Goal: Task Accomplishment & Management: Complete application form

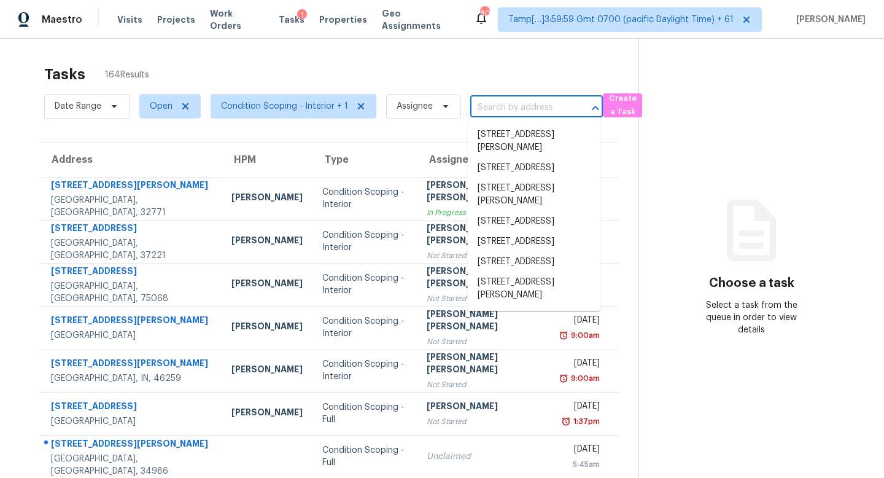
click at [513, 106] on input "text" at bounding box center [519, 107] width 98 height 19
paste input "7625 Eminence Ct, Las Vegas, NV 89131"
type input "7625 Eminence Ct, Las Vegas, NV 89131"
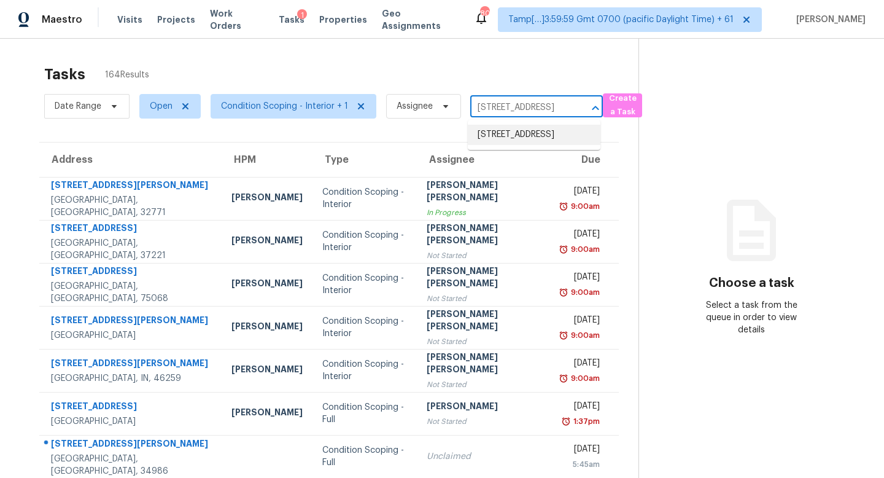
click at [532, 140] on li "7625 Eminence Ct, Las Vegas, NV 89131" at bounding box center [534, 135] width 133 height 20
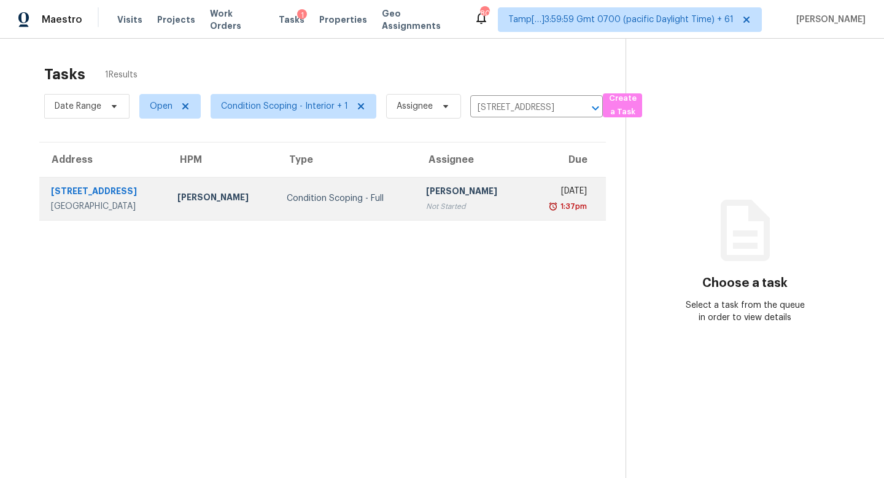
click at [426, 196] on div "[PERSON_NAME]" at bounding box center [470, 192] width 89 height 15
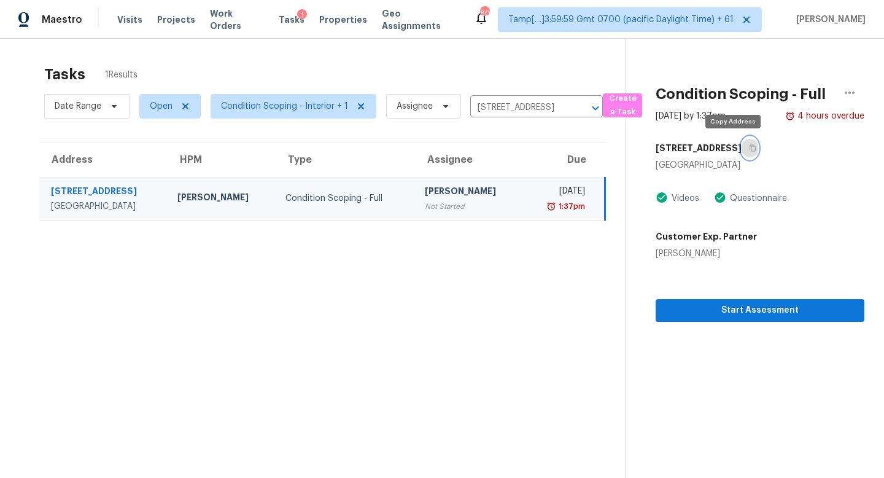
click at [742, 153] on button "button" at bounding box center [750, 148] width 17 height 22
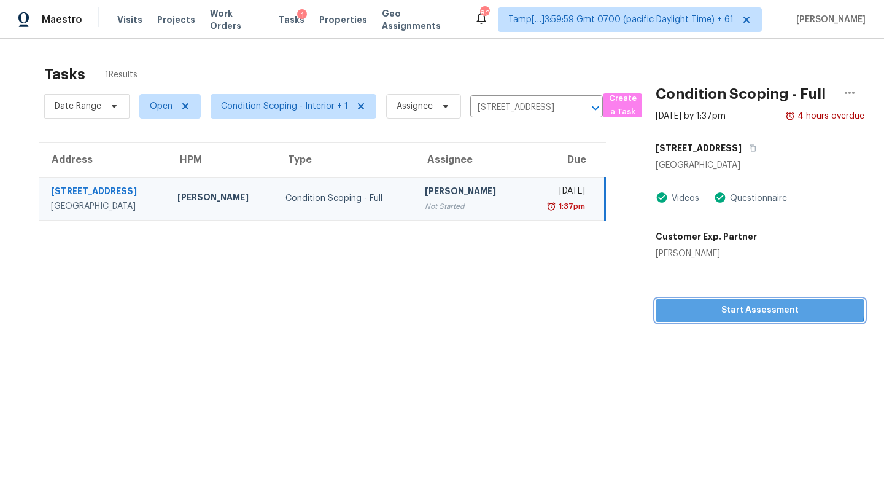
click at [733, 304] on span "Start Assessment" at bounding box center [760, 310] width 189 height 15
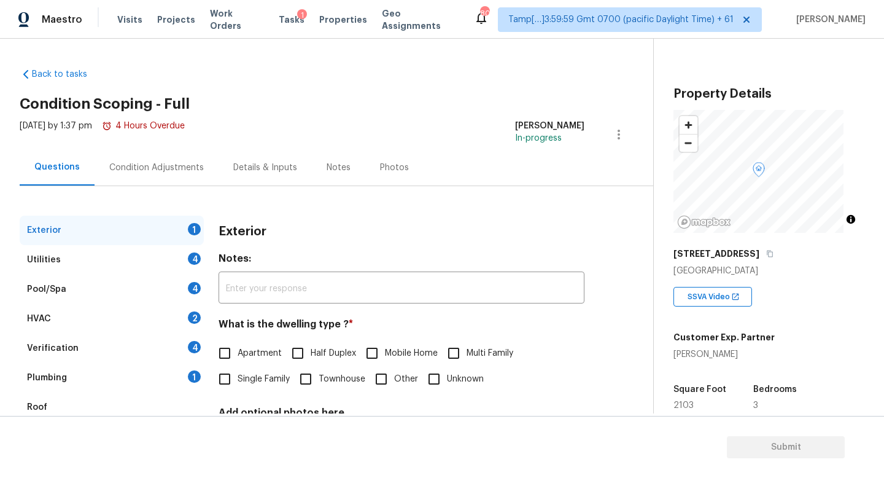
click at [255, 371] on label "Single Family" at bounding box center [251, 379] width 78 height 26
click at [238, 371] on input "Single Family" at bounding box center [225, 379] width 26 height 26
checkbox input "true"
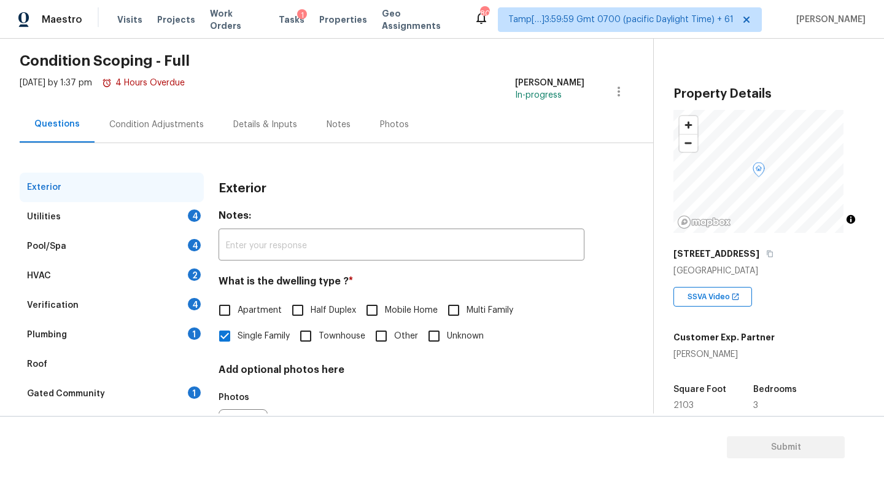
scroll to position [106, 0]
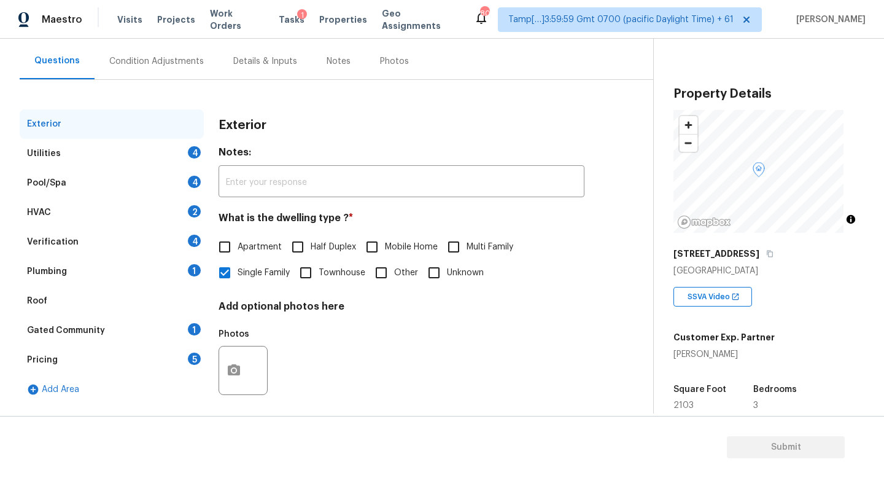
click at [240, 61] on div "Details & Inputs" at bounding box center [265, 61] width 64 height 12
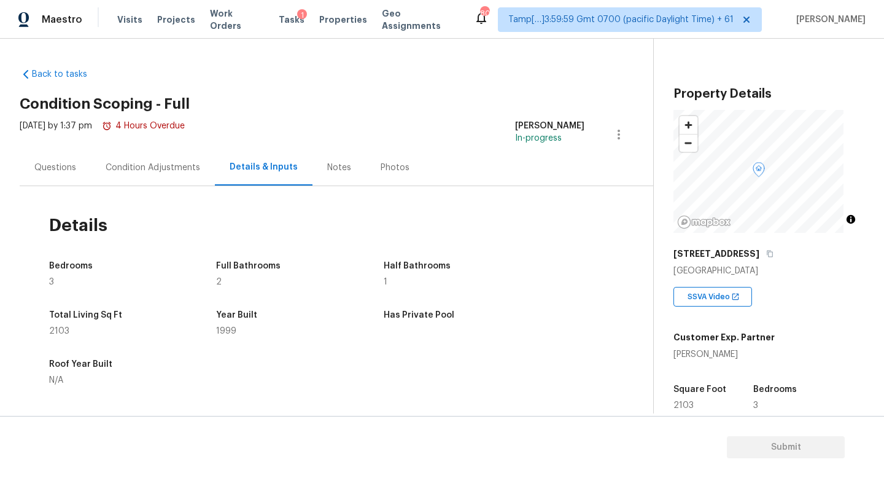
drag, startPoint x: 61, startPoint y: 172, endPoint x: 68, endPoint y: 177, distance: 8.7
click at [61, 172] on div "Questions" at bounding box center [55, 167] width 42 height 12
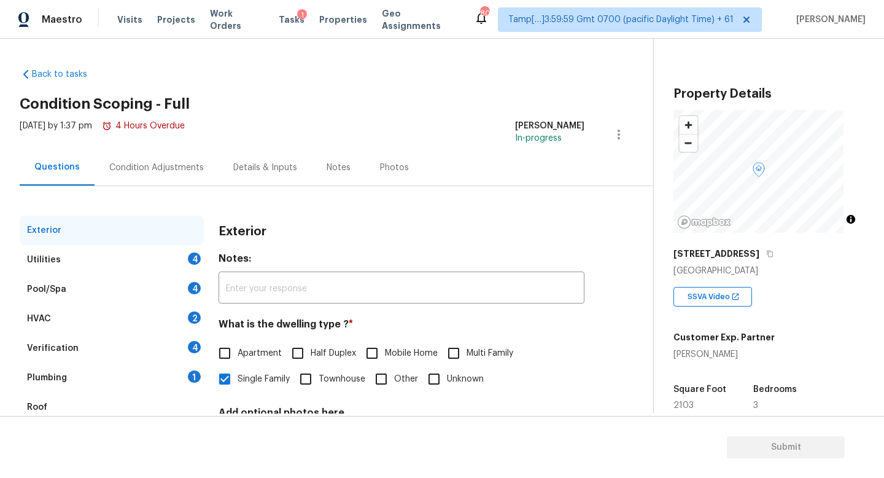
click at [178, 258] on div "Utilities 4" at bounding box center [112, 259] width 184 height 29
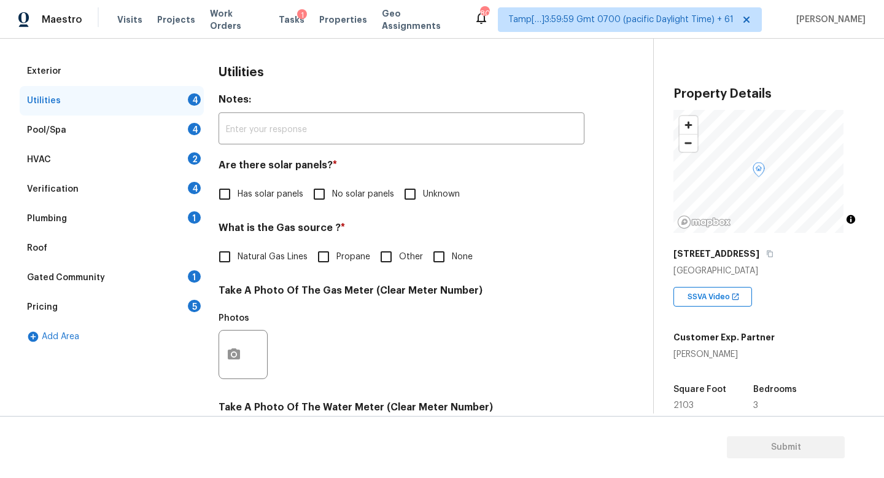
scroll to position [260, 0]
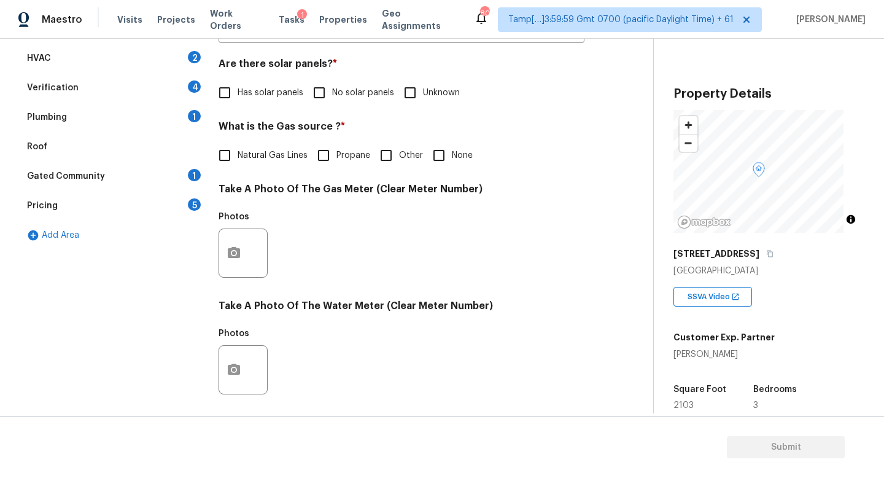
click at [341, 93] on span "No solar panels" at bounding box center [363, 93] width 62 height 13
click at [332, 93] on input "No solar panels" at bounding box center [319, 93] width 26 height 26
checkbox input "true"
click at [272, 156] on span "Natural Gas Lines" at bounding box center [273, 155] width 70 height 13
click at [238, 156] on input "Natural Gas Lines" at bounding box center [225, 155] width 26 height 26
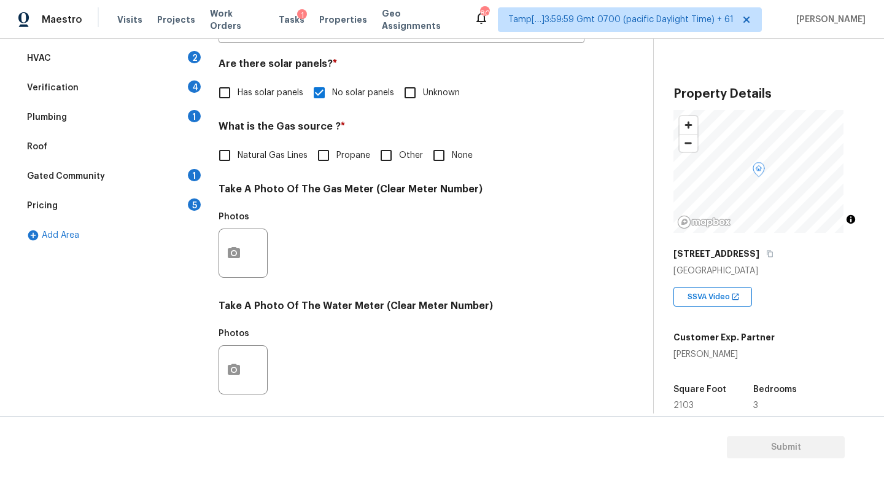
checkbox input "true"
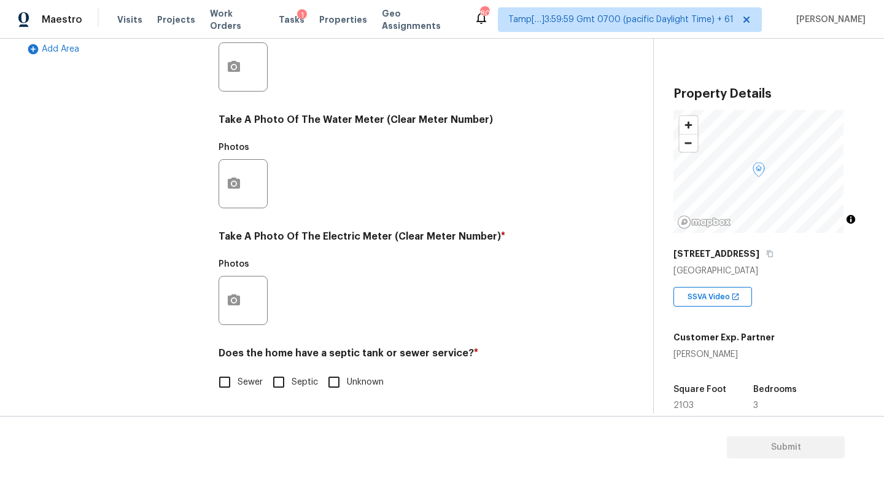
scroll to position [456, 0]
click at [234, 276] on button "button" at bounding box center [233, 300] width 29 height 48
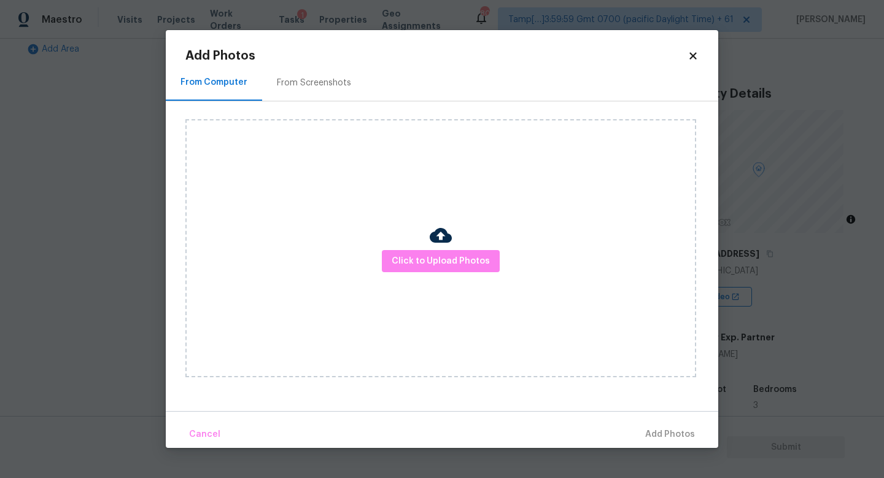
click at [419, 248] on div "Click to Upload Photos" at bounding box center [440, 248] width 511 height 258
click at [416, 252] on button "Click to Upload Photos" at bounding box center [441, 261] width 118 height 23
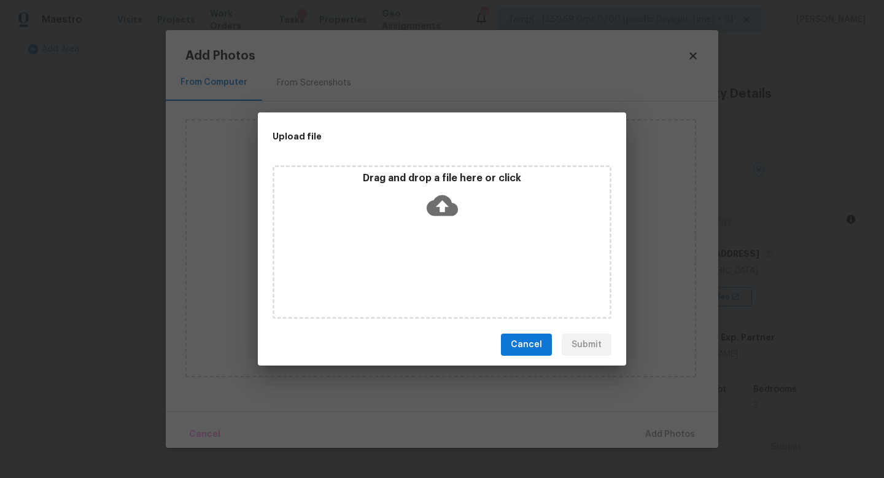
click at [416, 252] on div "Drag and drop a file here or click" at bounding box center [442, 242] width 339 height 154
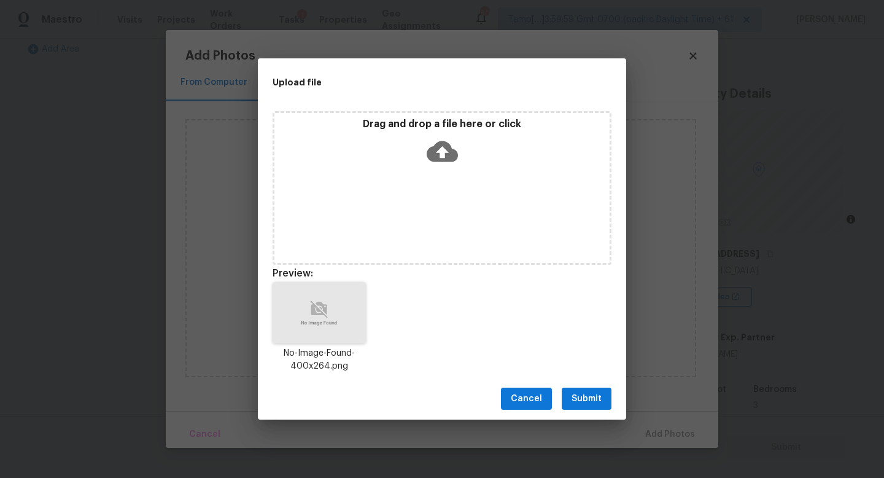
click at [580, 405] on span "Submit" at bounding box center [587, 398] width 30 height 15
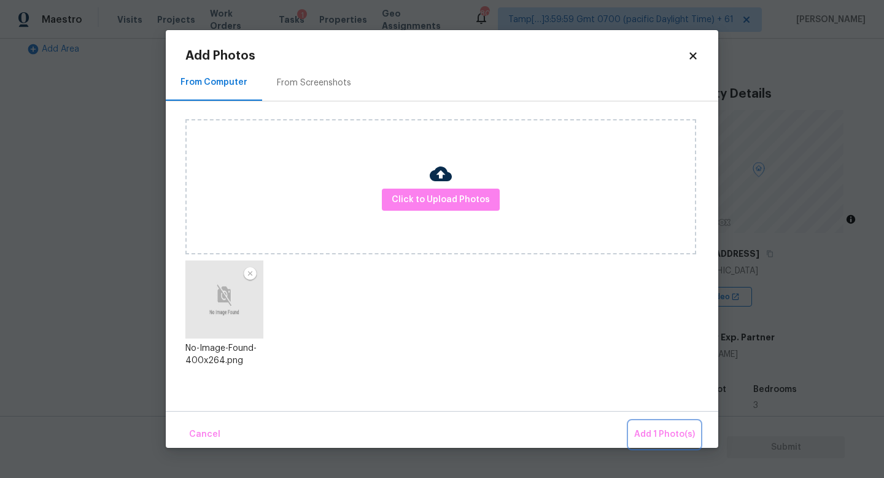
click at [651, 430] on span "Add 1 Photo(s)" at bounding box center [664, 434] width 61 height 15
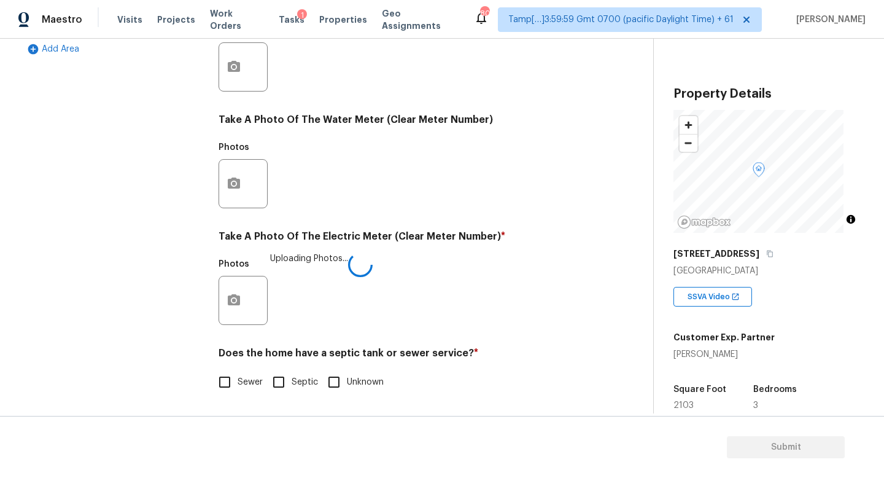
click at [255, 376] on span "Sewer" at bounding box center [250, 382] width 25 height 13
click at [238, 375] on input "Sewer" at bounding box center [225, 382] width 26 height 26
checkbox input "true"
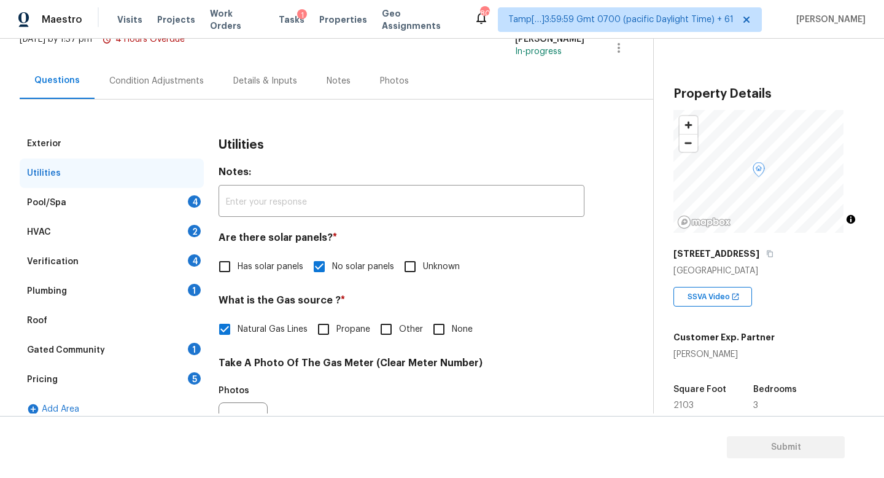
scroll to position [0, 0]
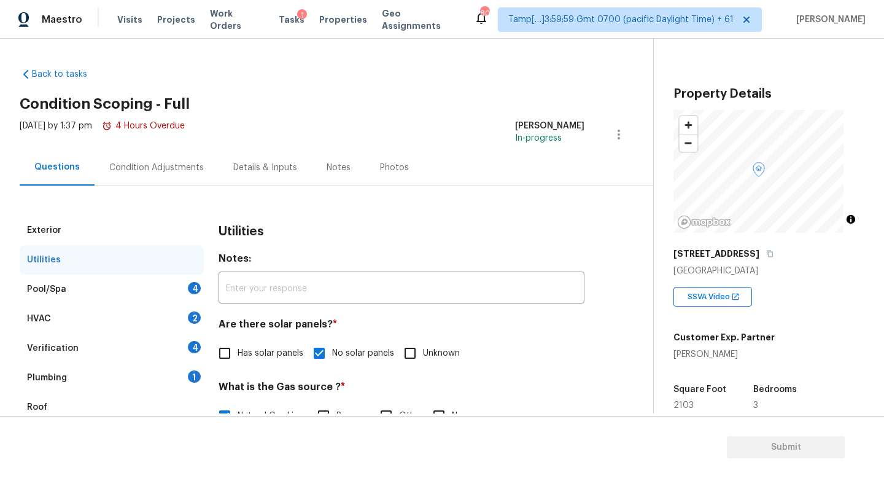
click at [264, 167] on div "Details & Inputs" at bounding box center [265, 167] width 64 height 12
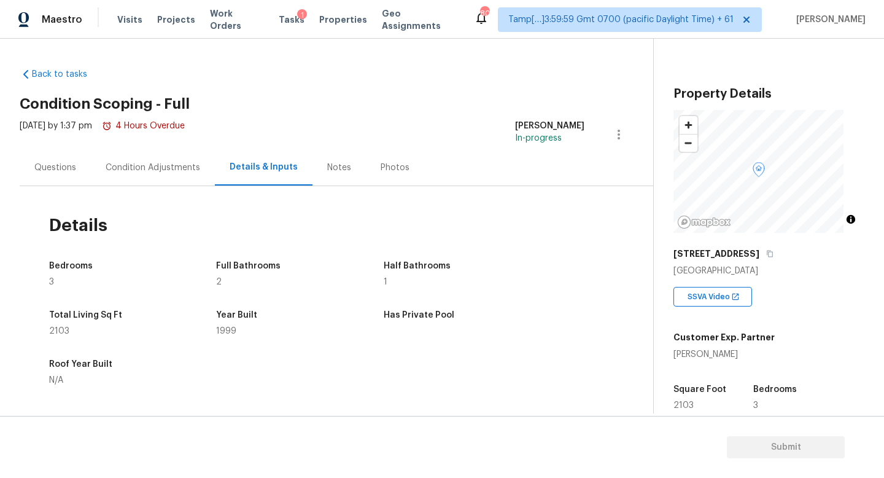
click at [74, 179] on div "Questions" at bounding box center [55, 167] width 71 height 36
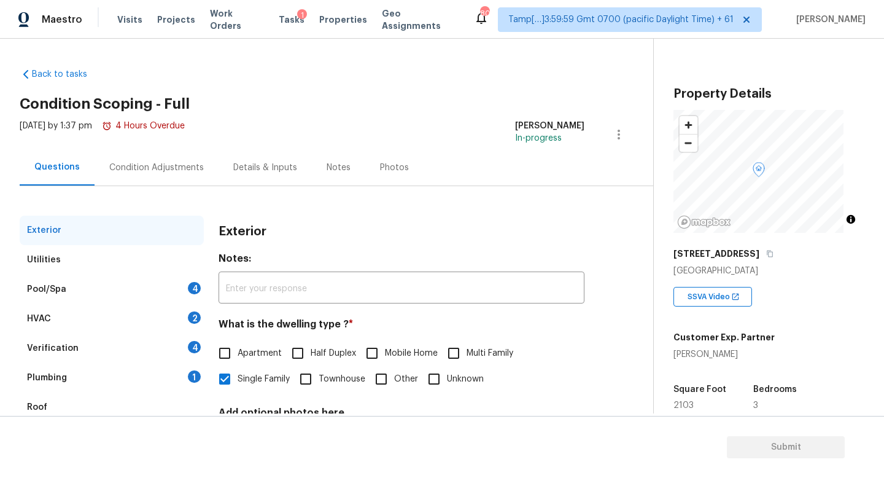
drag, startPoint x: 69, startPoint y: 172, endPoint x: 75, endPoint y: 179, distance: 8.7
click at [69, 172] on div "Questions" at bounding box center [56, 167] width 45 height 12
click at [163, 374] on div "Plumbing 1" at bounding box center [112, 377] width 184 height 29
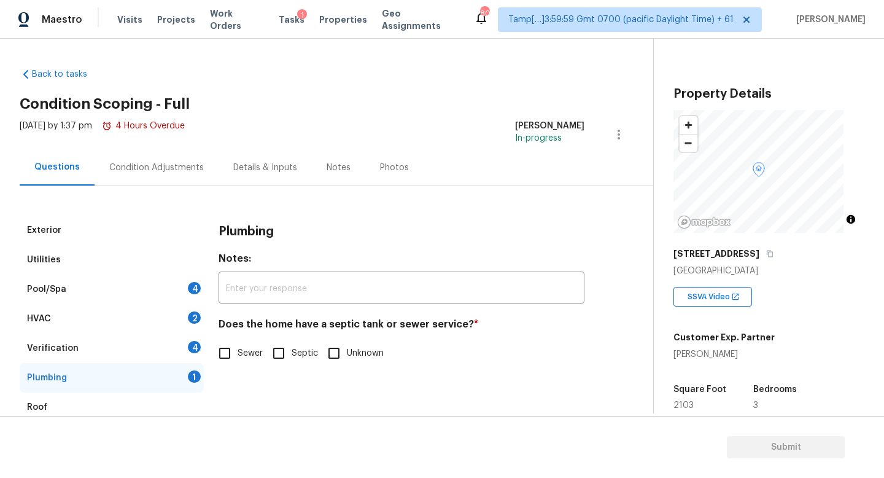
click at [233, 353] on input "Sewer" at bounding box center [225, 353] width 26 height 26
checkbox input "true"
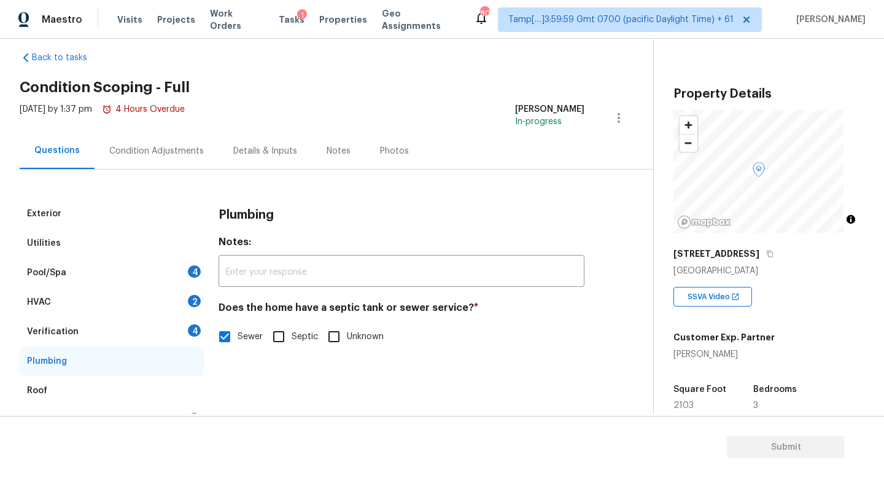
click at [172, 333] on div "Verification 4" at bounding box center [112, 331] width 184 height 29
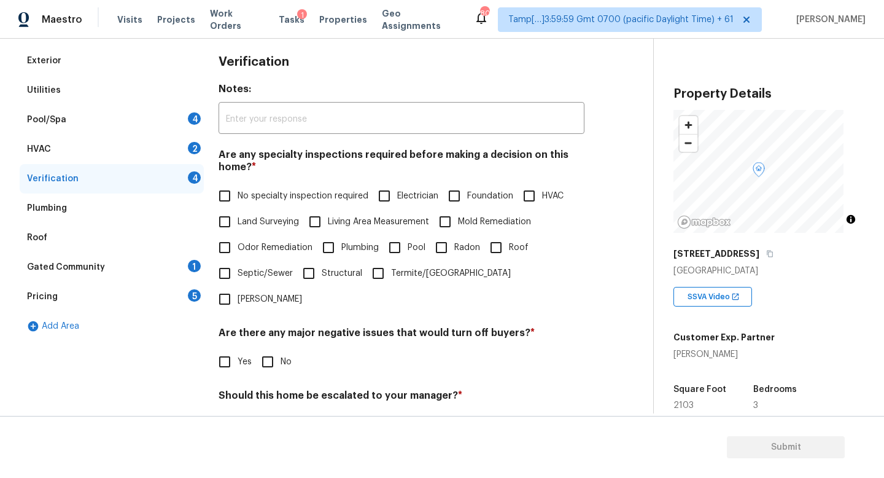
scroll to position [281, 0]
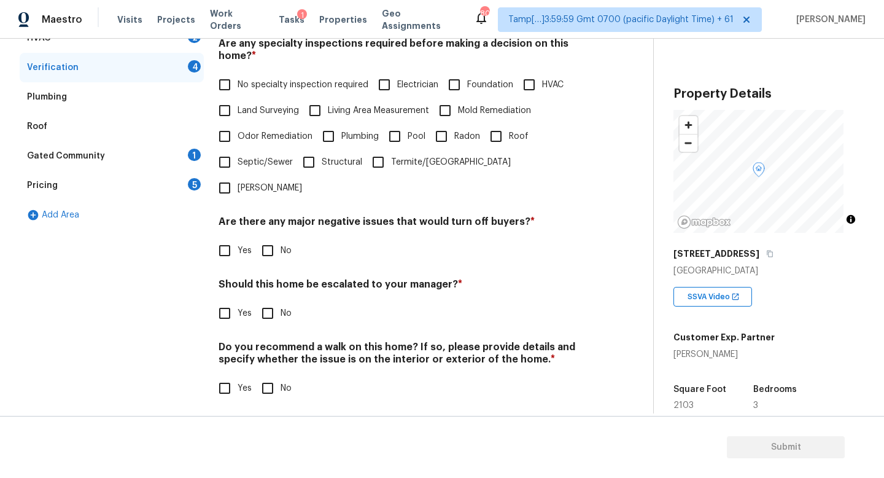
click at [249, 82] on span "No specialty inspection required" at bounding box center [303, 85] width 131 height 13
click at [238, 82] on input "No specialty inspection required" at bounding box center [225, 85] width 26 height 26
checkbox input "true"
click at [278, 238] on div "Are there any major negative issues that would turn off buyers? * Yes No" at bounding box center [402, 240] width 366 height 48
click at [228, 309] on input "Yes" at bounding box center [225, 313] width 26 height 26
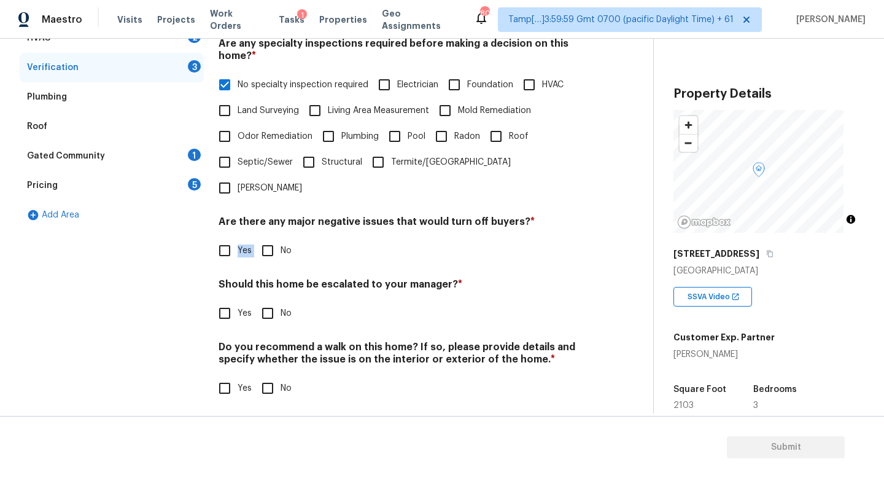
checkbox input "true"
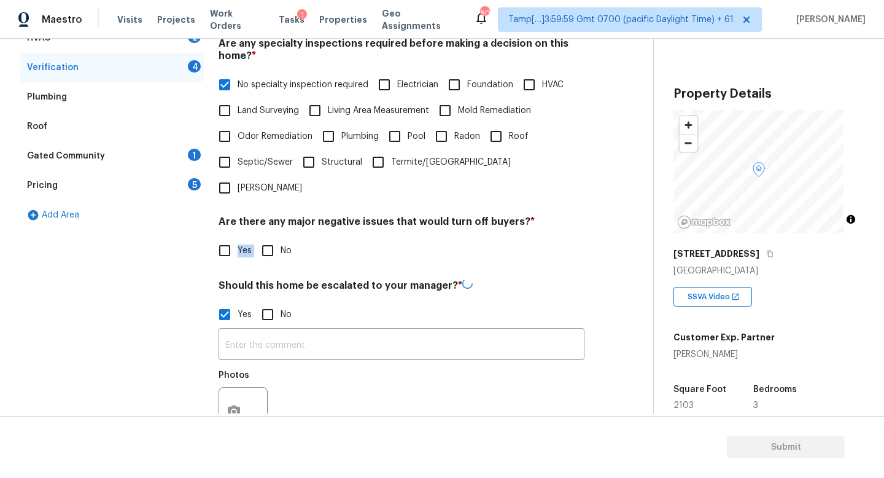
click at [278, 260] on input "No" at bounding box center [268, 251] width 26 height 26
checkbox input "true"
click at [265, 338] on input "text" at bounding box center [402, 345] width 366 height 29
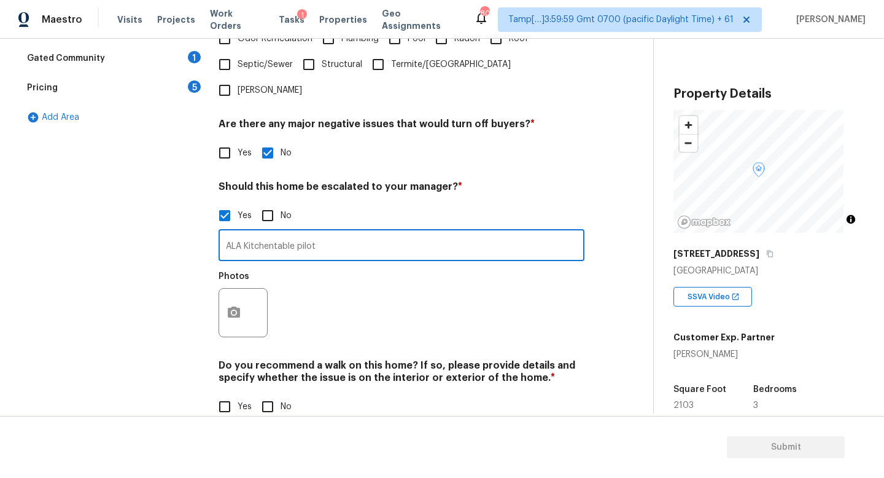
scroll to position [379, 0]
type input "ALA Kitchentable pilot"
click at [223, 311] on button "button" at bounding box center [233, 312] width 29 height 48
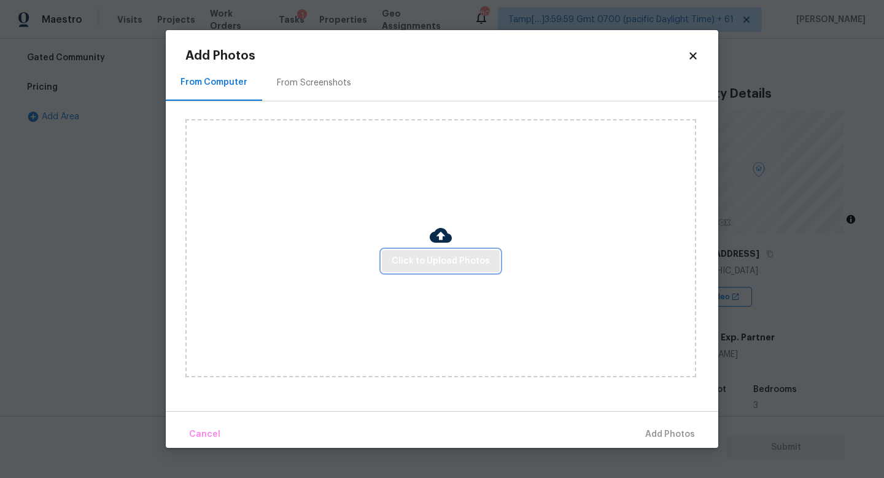
click at [400, 258] on span "Click to Upload Photos" at bounding box center [441, 261] width 98 height 15
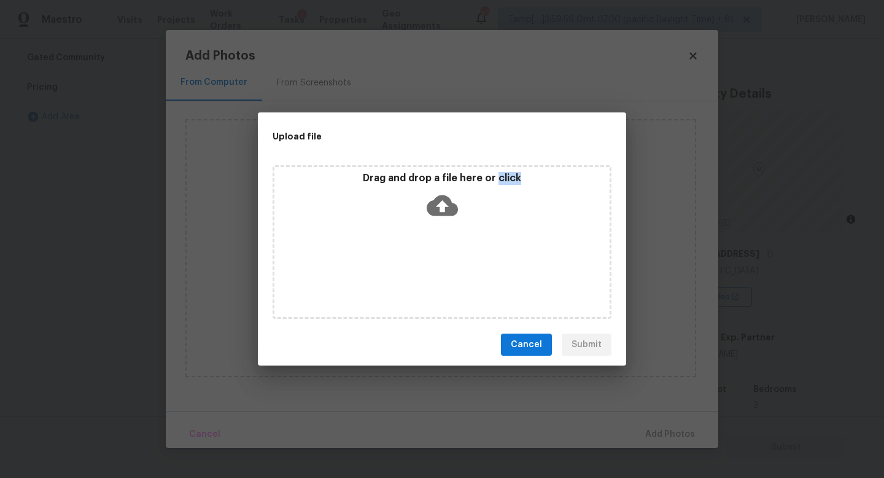
click at [400, 258] on div "Drag and drop a file here or click" at bounding box center [442, 242] width 339 height 154
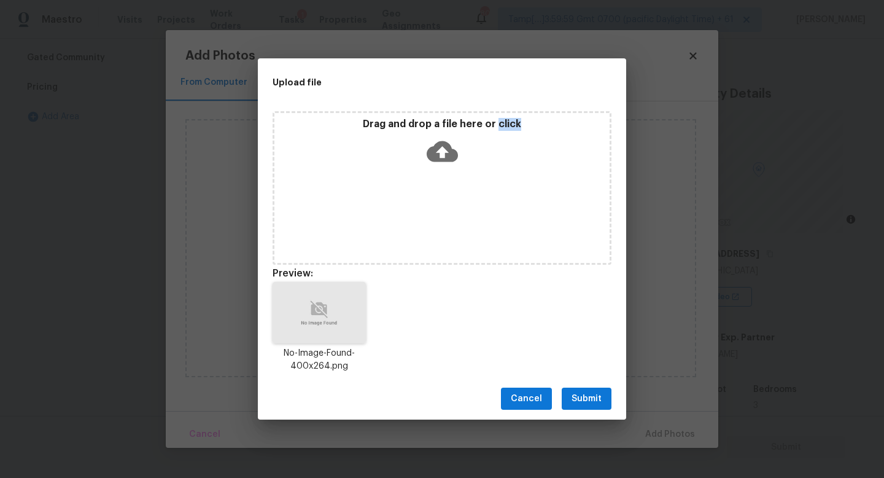
click at [583, 401] on span "Submit" at bounding box center [587, 398] width 30 height 15
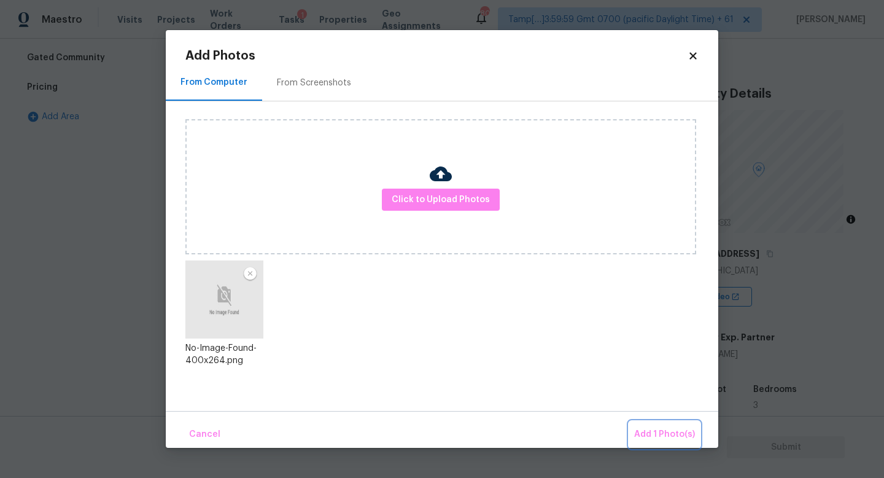
click at [655, 424] on button "Add 1 Photo(s)" at bounding box center [664, 434] width 71 height 26
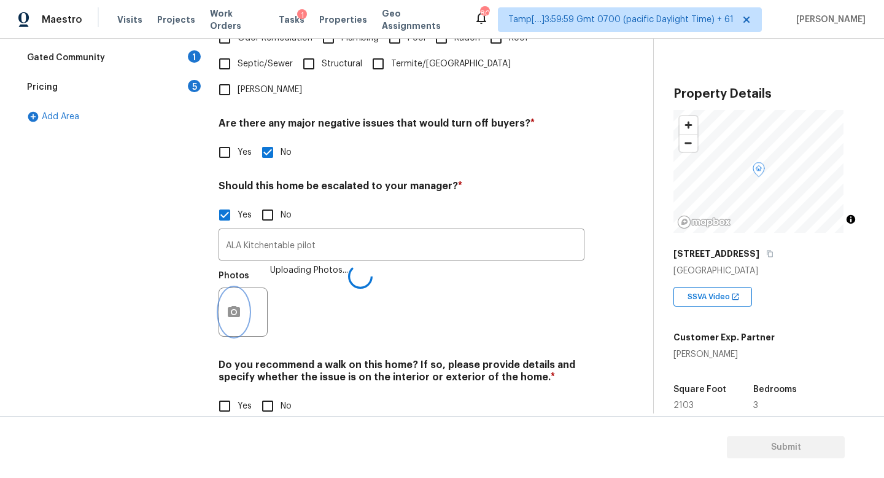
scroll to position [413, 0]
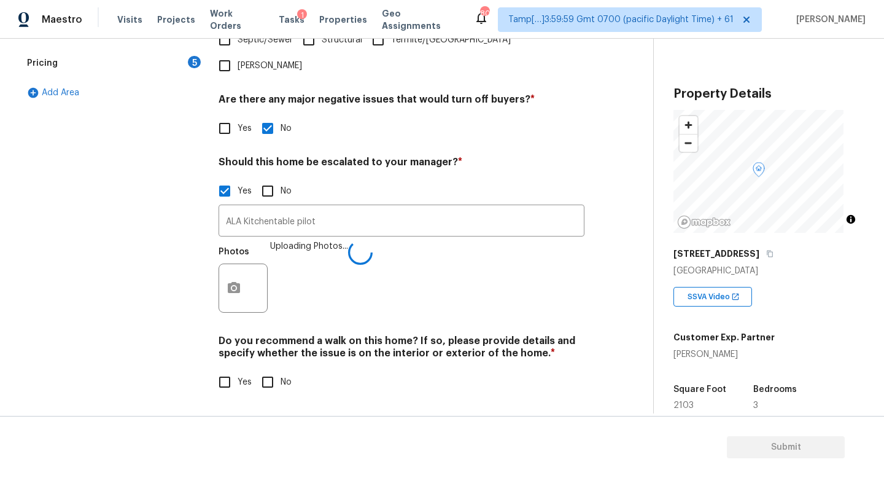
click at [275, 378] on input "No" at bounding box center [268, 382] width 26 height 26
checkbox input "true"
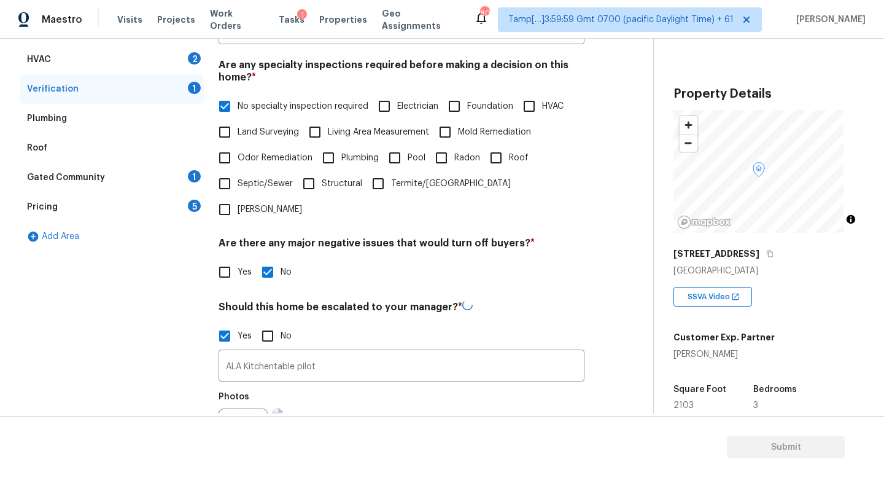
scroll to position [167, 0]
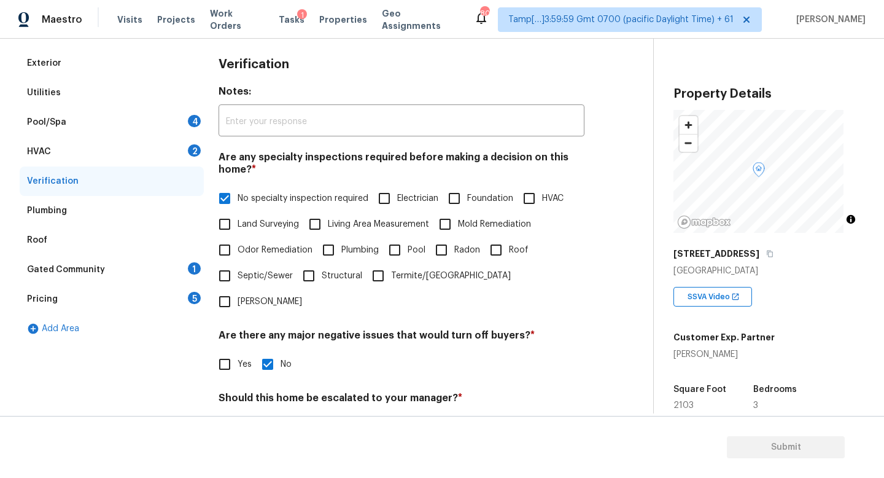
click at [161, 273] on div "Gated Community 1" at bounding box center [112, 269] width 184 height 29
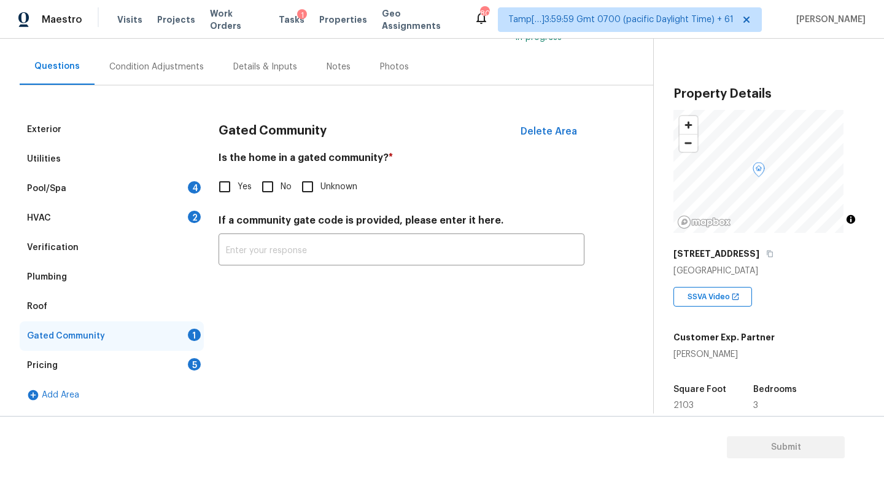
scroll to position [110, 0]
click at [271, 184] on input "No" at bounding box center [268, 187] width 26 height 26
checkbox input "true"
click at [160, 184] on div "Pool/Spa 4" at bounding box center [112, 188] width 184 height 29
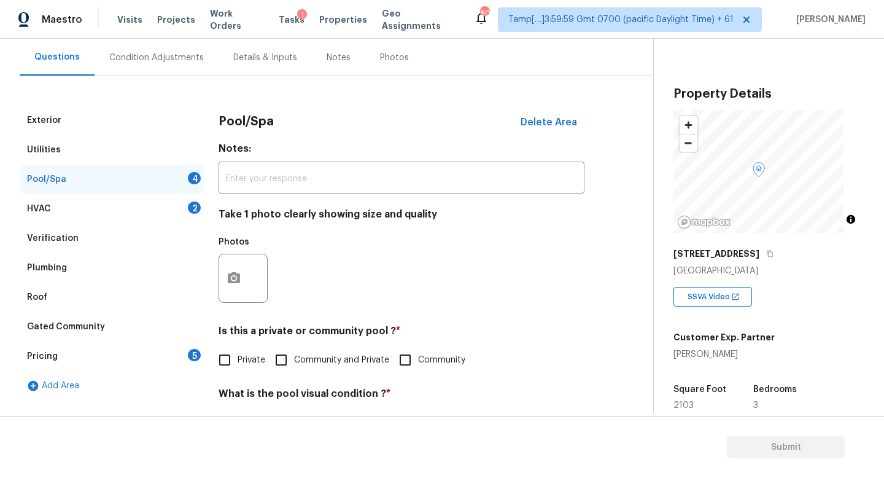
click at [155, 208] on div "HVAC 2" at bounding box center [112, 208] width 184 height 29
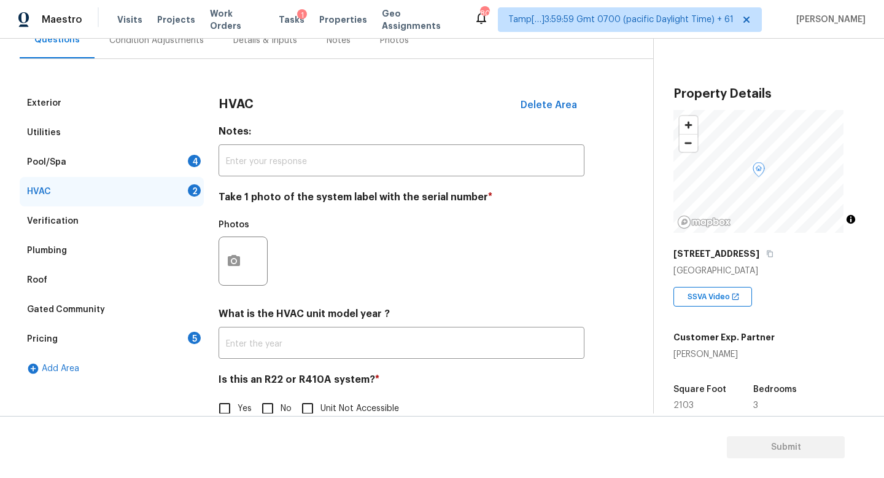
scroll to position [163, 0]
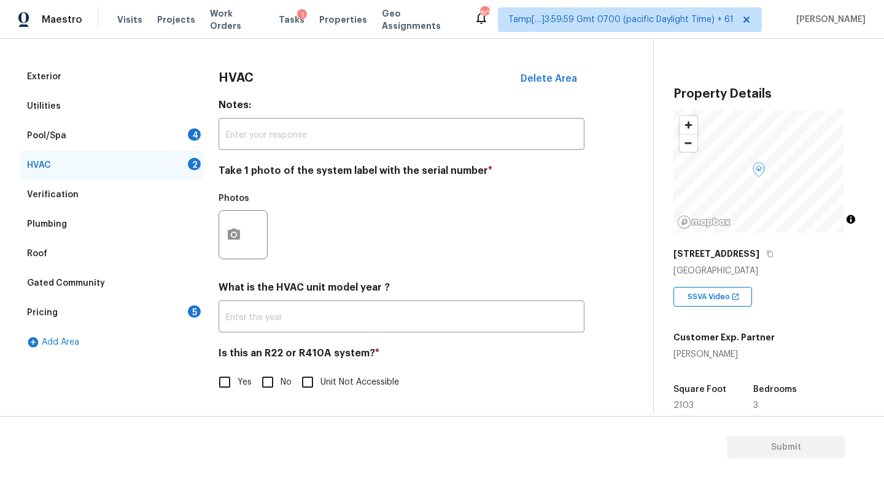
click at [163, 305] on div "Pricing 5" at bounding box center [112, 312] width 184 height 29
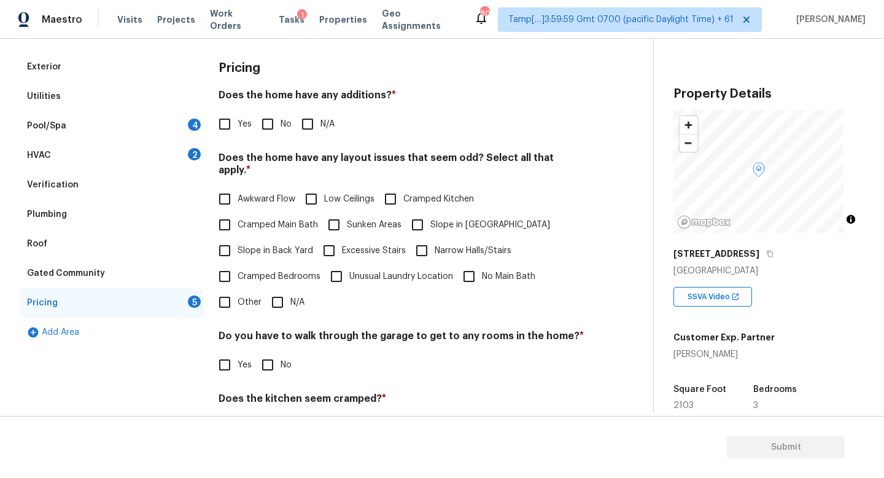
click at [270, 136] on input "No" at bounding box center [268, 124] width 26 height 26
checkbox input "true"
click at [278, 287] on label "Cramped Bedrooms" at bounding box center [266, 276] width 109 height 26
click at [238, 287] on input "Cramped Bedrooms" at bounding box center [225, 276] width 26 height 26
drag, startPoint x: 287, startPoint y: 280, endPoint x: 282, endPoint y: 301, distance: 21.4
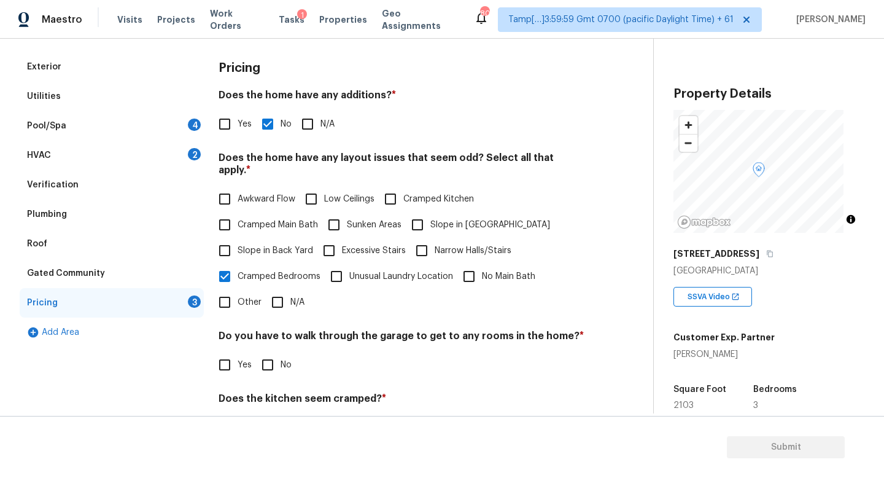
click at [287, 279] on span "Cramped Bedrooms" at bounding box center [279, 276] width 83 height 13
click at [238, 279] on input "Cramped Bedrooms" at bounding box center [225, 276] width 26 height 26
checkbox input "false"
click at [281, 304] on input "N/A" at bounding box center [278, 303] width 26 height 26
checkbox input "true"
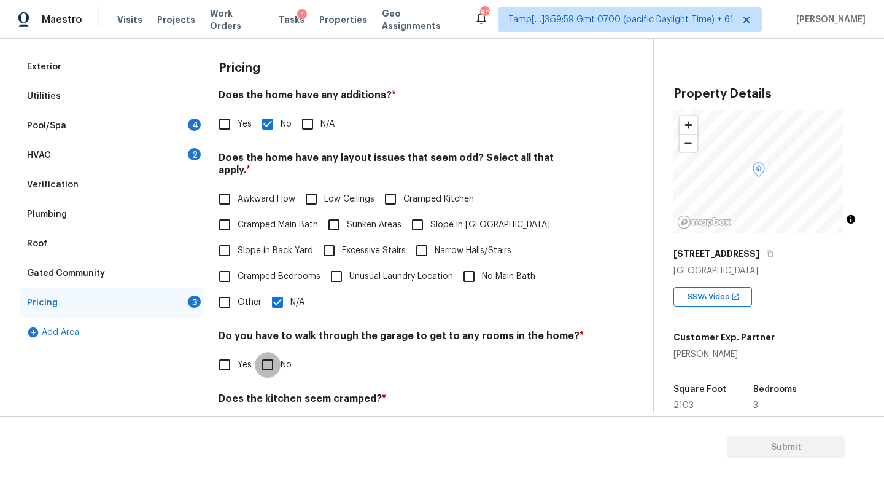
click at [273, 377] on input "No" at bounding box center [268, 365] width 26 height 26
checkbox input "true"
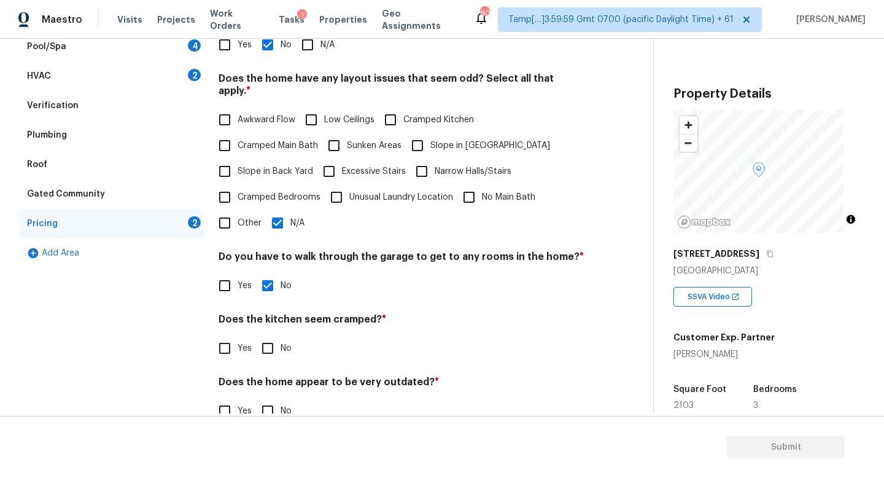
scroll to position [281, 0]
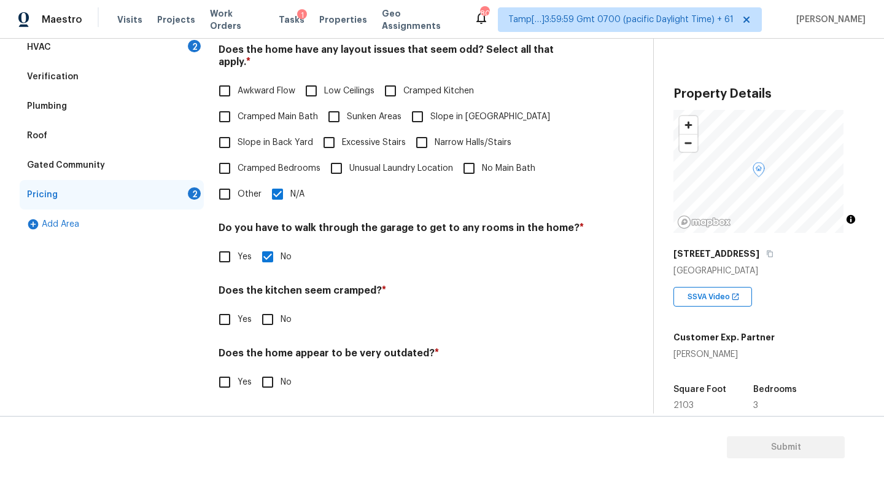
click at [270, 309] on input "No" at bounding box center [268, 319] width 26 height 26
checkbox input "true"
click at [269, 370] on input "No" at bounding box center [268, 382] width 26 height 26
checkbox input "true"
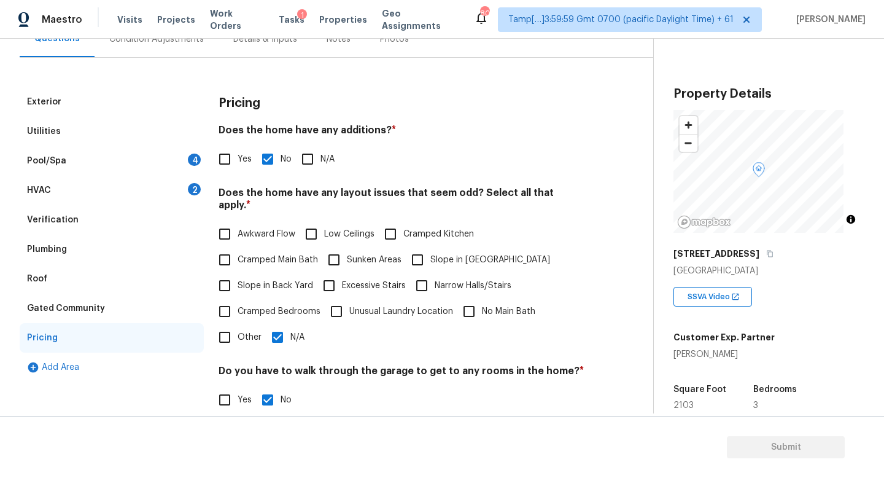
scroll to position [108, 0]
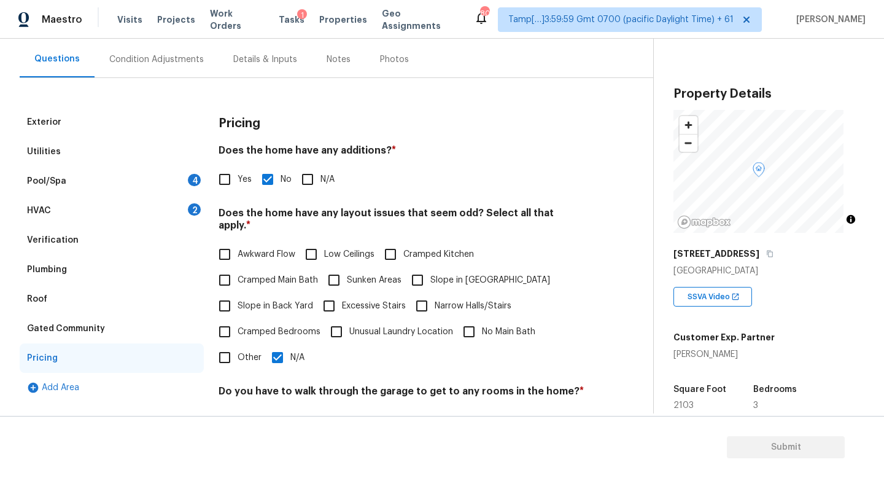
click at [247, 62] on div "Details & Inputs" at bounding box center [265, 59] width 64 height 12
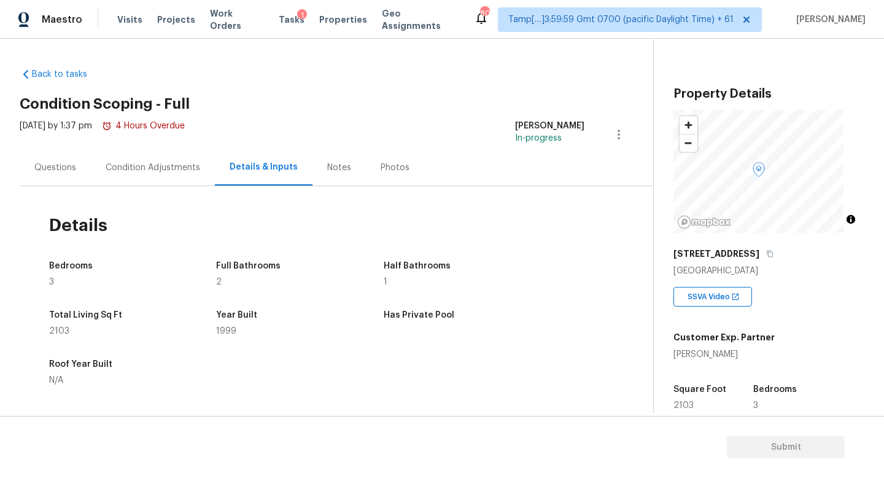
click at [145, 176] on div "Condition Adjustments" at bounding box center [153, 167] width 124 height 36
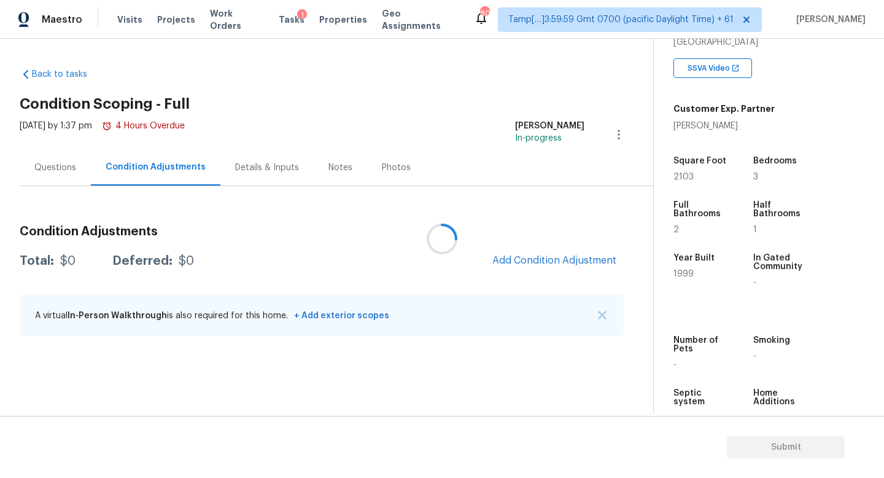
scroll to position [265, 0]
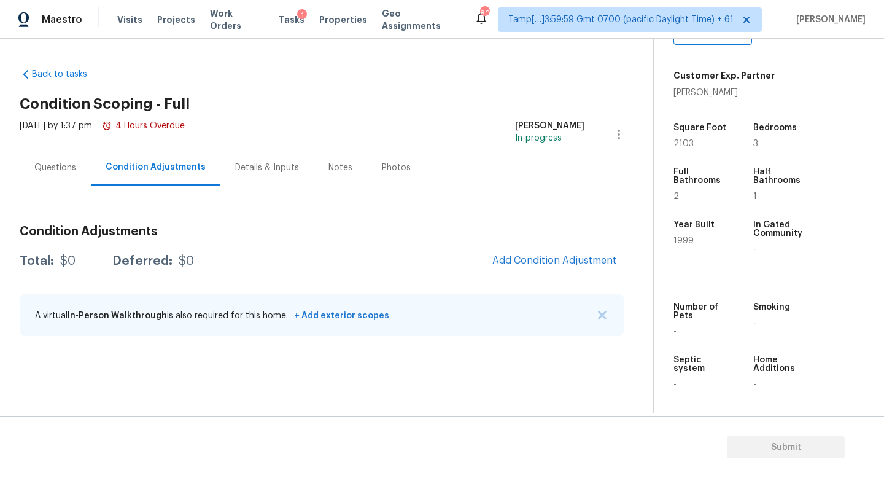
click at [249, 174] on div "Details & Inputs" at bounding box center [266, 167] width 93 height 36
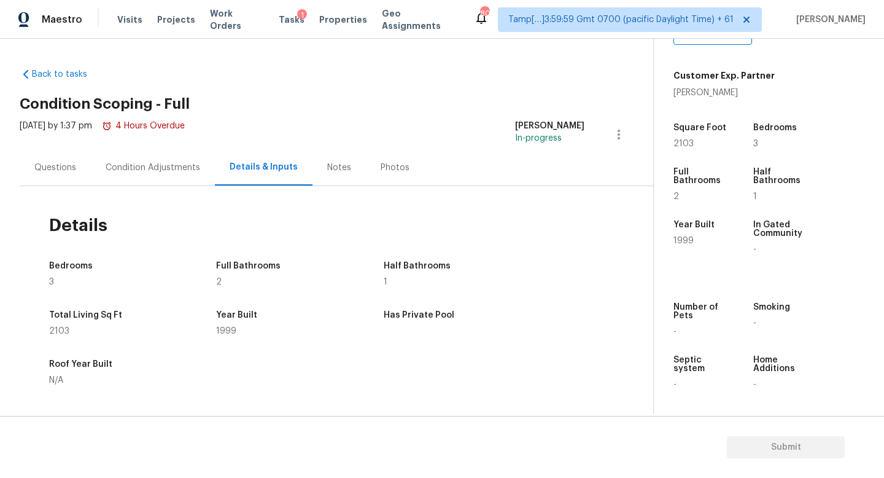
click at [155, 173] on div "Condition Adjustments" at bounding box center [153, 167] width 95 height 12
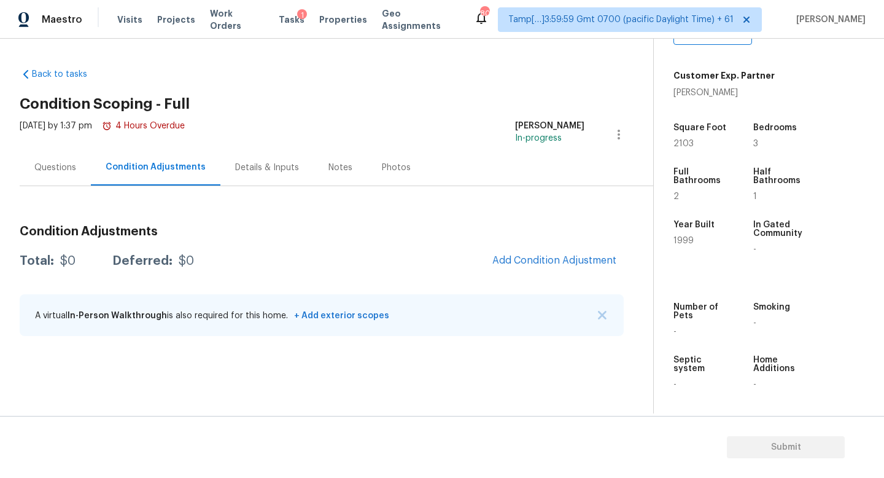
drag, startPoint x: 71, startPoint y: 169, endPoint x: 87, endPoint y: 174, distance: 16.7
click at [72, 169] on div "Questions" at bounding box center [55, 167] width 42 height 12
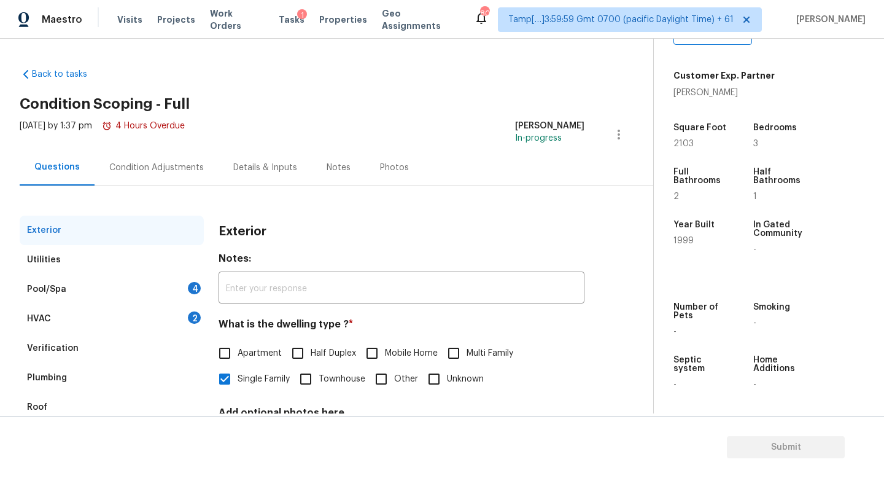
click at [129, 169] on div "Condition Adjustments" at bounding box center [156, 167] width 95 height 12
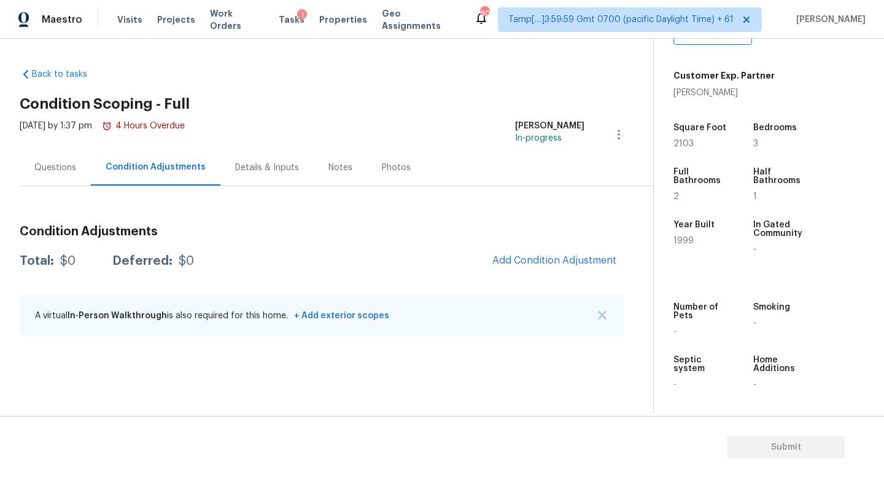
click at [56, 163] on div "Questions" at bounding box center [55, 167] width 42 height 12
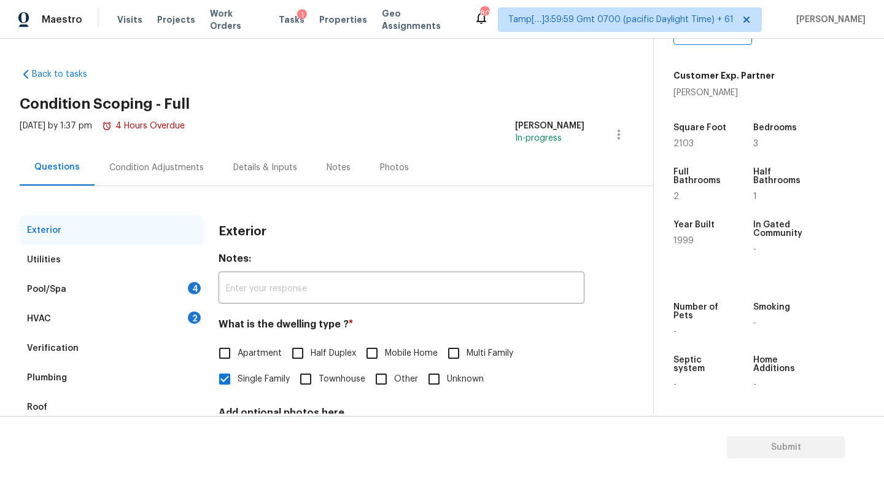
click at [155, 160] on div "Condition Adjustments" at bounding box center [157, 167] width 124 height 36
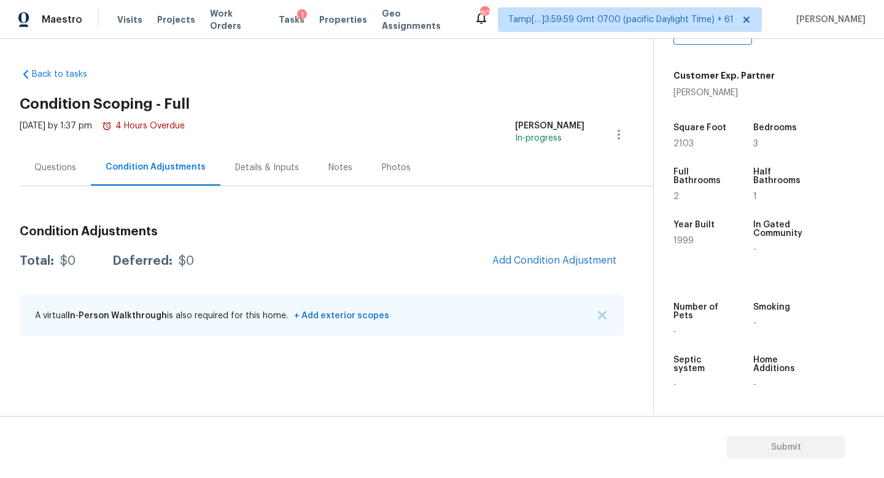
click at [65, 169] on div "Questions" at bounding box center [55, 167] width 42 height 12
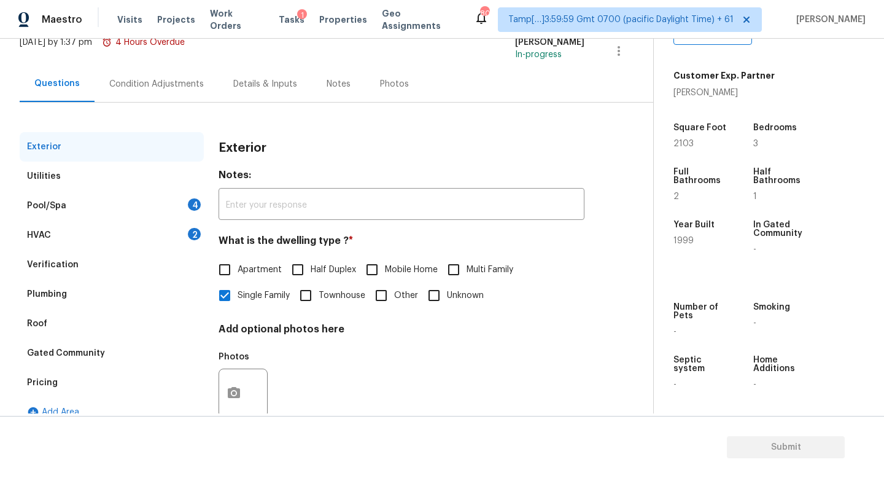
scroll to position [109, 0]
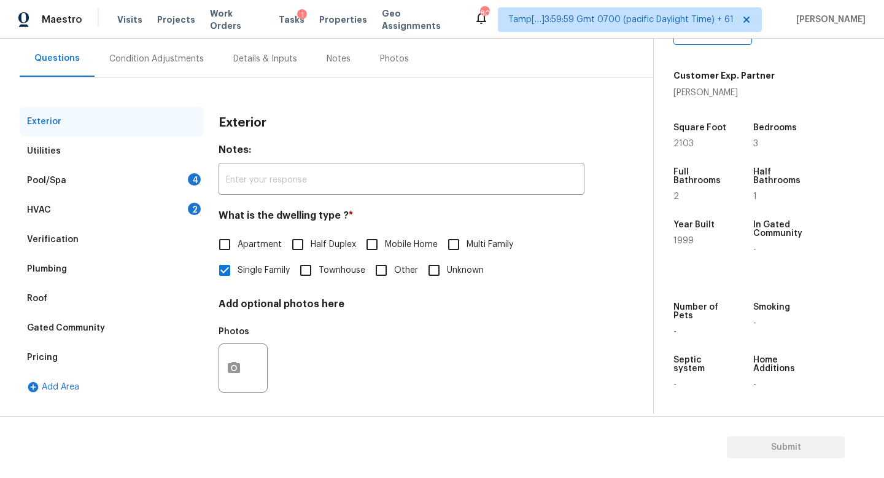
click at [183, 60] on div "Condition Adjustments" at bounding box center [156, 59] width 95 height 12
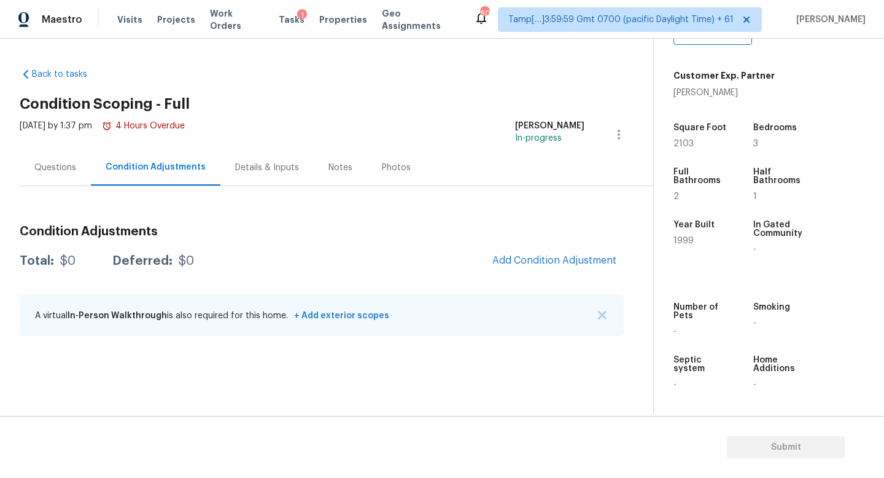
click at [247, 169] on div "Details & Inputs" at bounding box center [267, 167] width 64 height 12
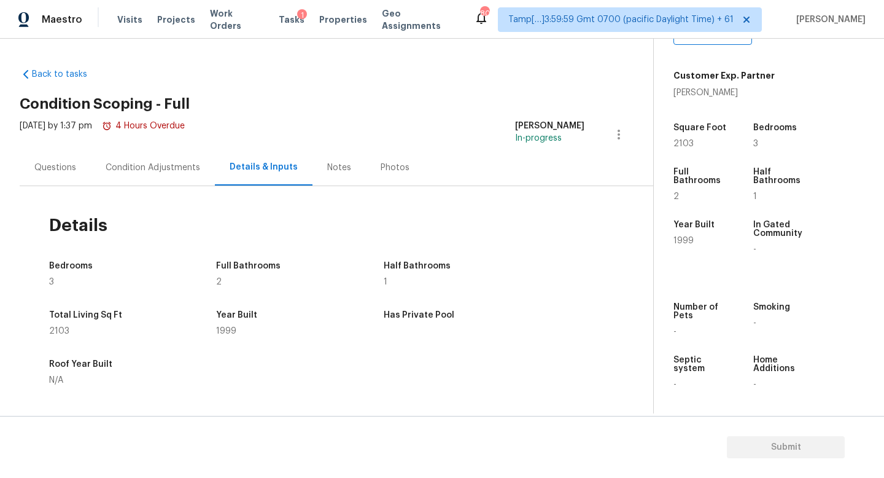
click at [41, 179] on div "Questions" at bounding box center [55, 167] width 71 height 36
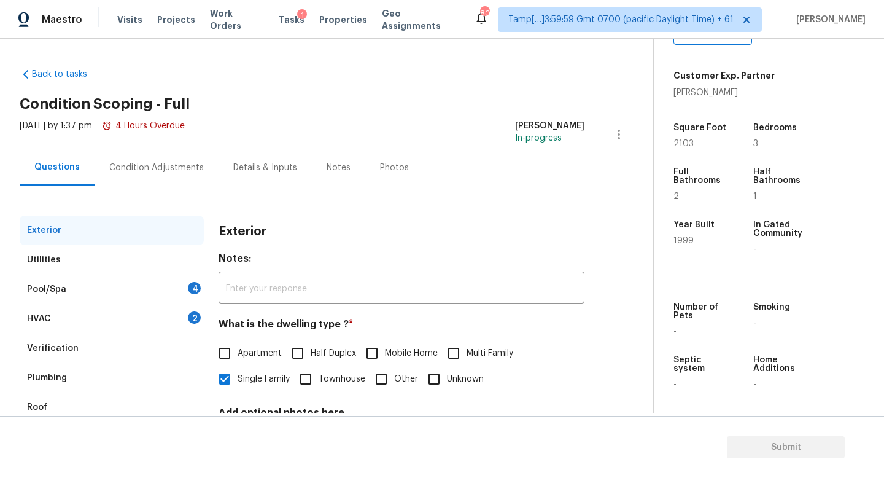
click at [136, 313] on div "HVAC 2" at bounding box center [112, 318] width 184 height 29
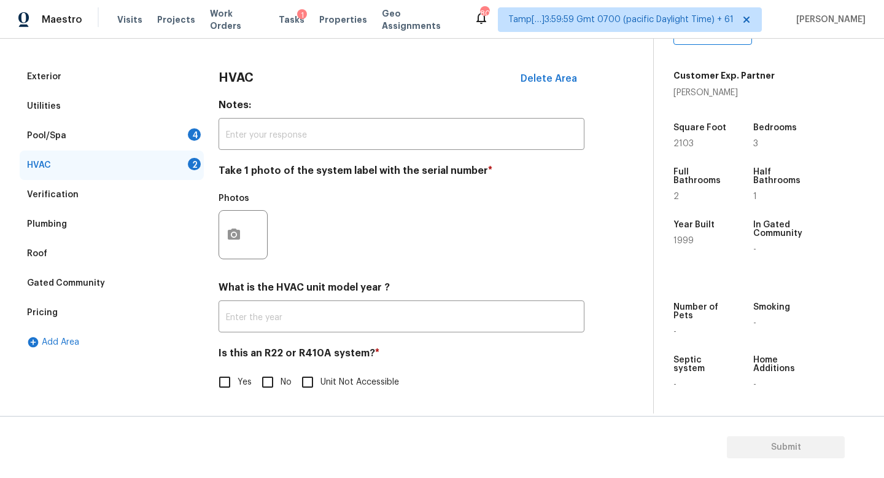
scroll to position [163, 0]
click at [268, 369] on input "No" at bounding box center [268, 382] width 26 height 26
checkbox input "true"
click at [232, 233] on circle "button" at bounding box center [234, 235] width 4 height 4
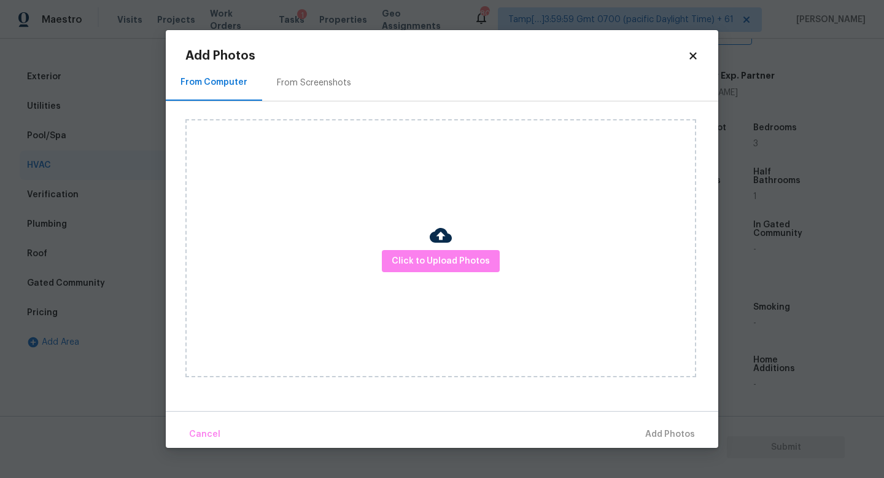
click at [411, 245] on div "Click to Upload Photos" at bounding box center [440, 248] width 511 height 258
click at [410, 251] on button "Click to Upload Photos" at bounding box center [441, 261] width 118 height 23
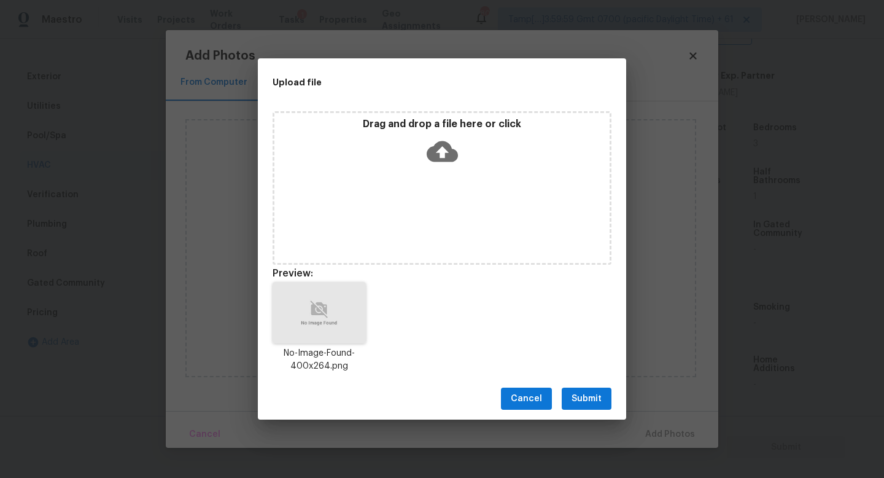
click at [575, 388] on button "Submit" at bounding box center [587, 398] width 50 height 23
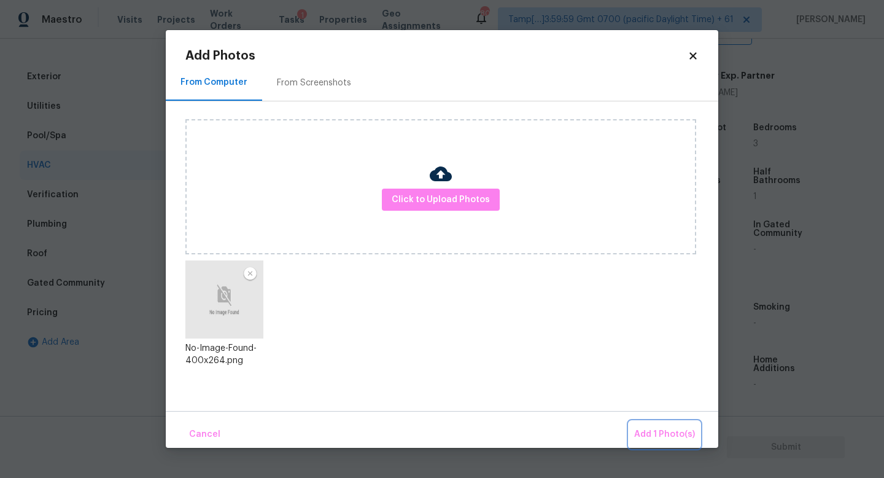
click at [669, 430] on span "Add 1 Photo(s)" at bounding box center [664, 434] width 61 height 15
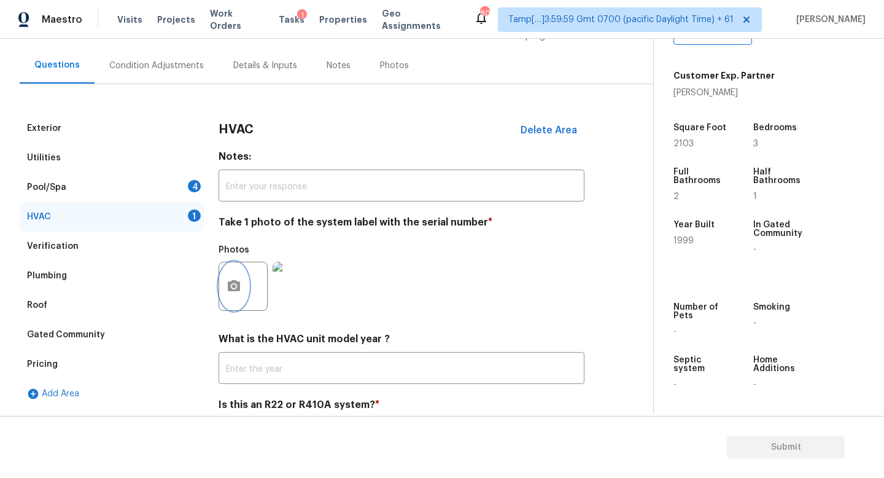
scroll to position [0, 0]
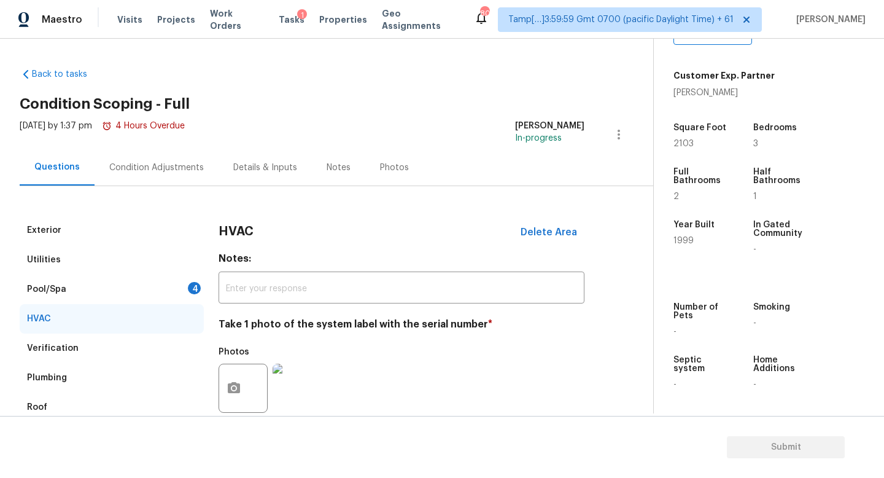
click at [260, 182] on div "Details & Inputs" at bounding box center [265, 167] width 93 height 36
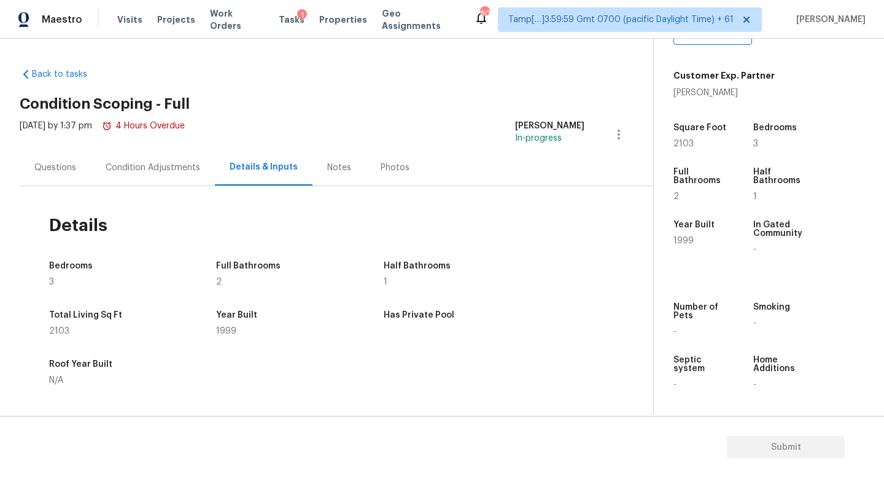
click at [155, 163] on div "Condition Adjustments" at bounding box center [153, 167] width 95 height 12
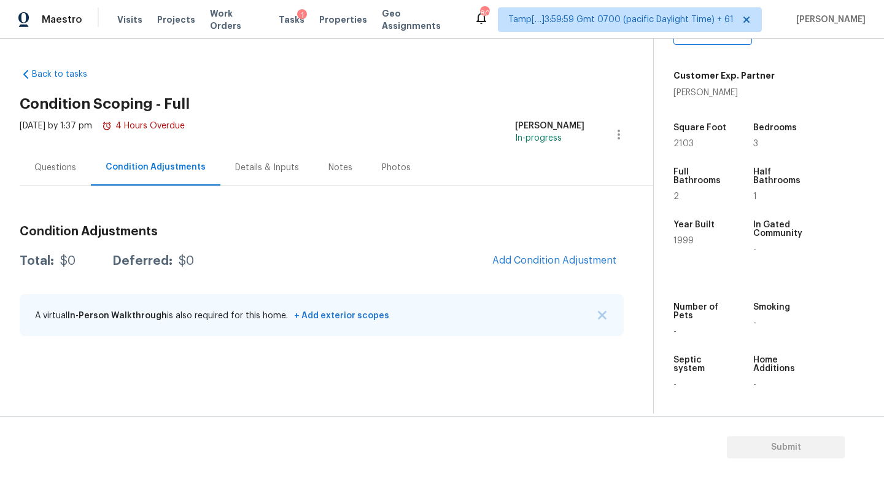
click at [45, 169] on div "Questions" at bounding box center [55, 167] width 42 height 12
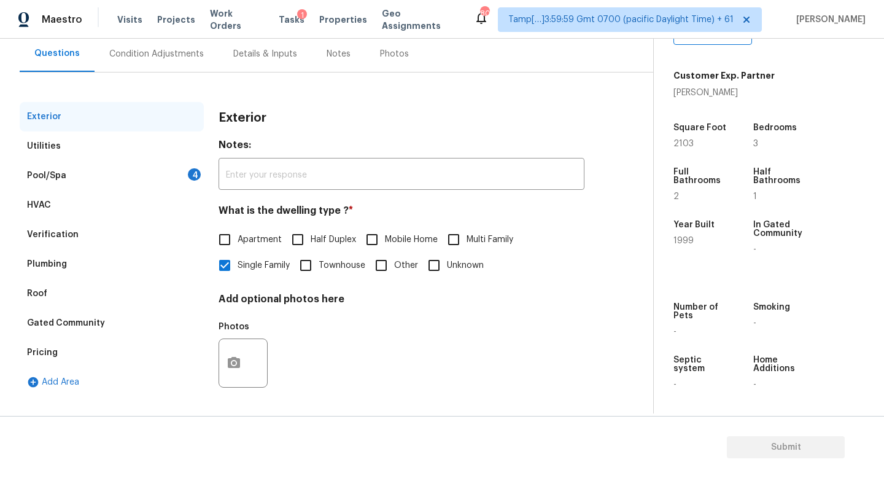
click at [169, 161] on div "Pool/Spa 4" at bounding box center [112, 175] width 184 height 29
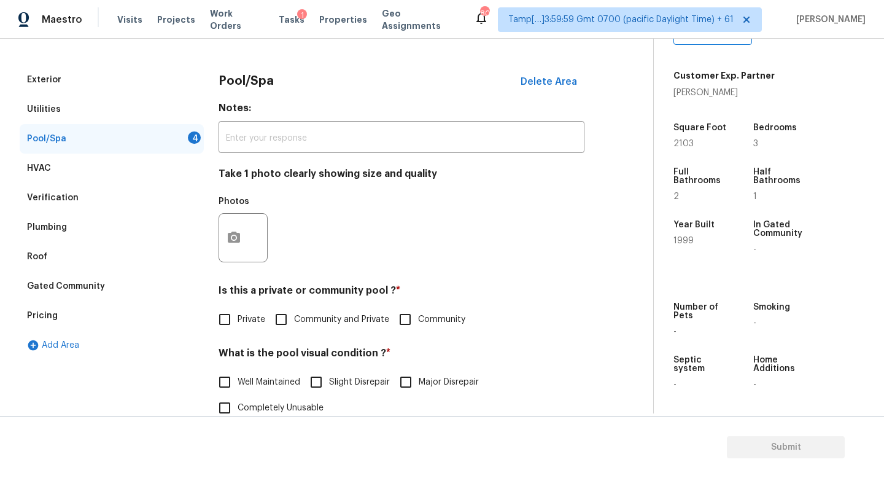
scroll to position [151, 0]
click at [242, 228] on button "button" at bounding box center [233, 237] width 29 height 48
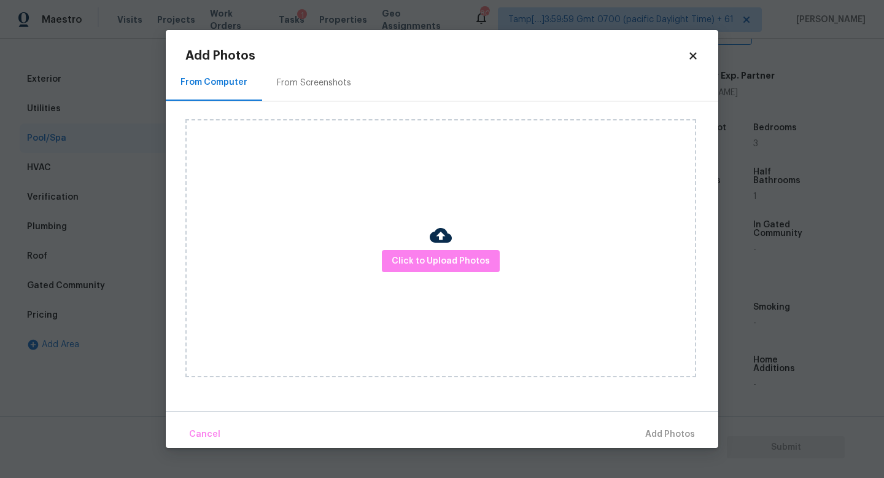
click at [413, 247] on div "Click to Upload Photos" at bounding box center [440, 248] width 511 height 258
click at [406, 260] on span "Click to Upload Photos" at bounding box center [441, 261] width 98 height 15
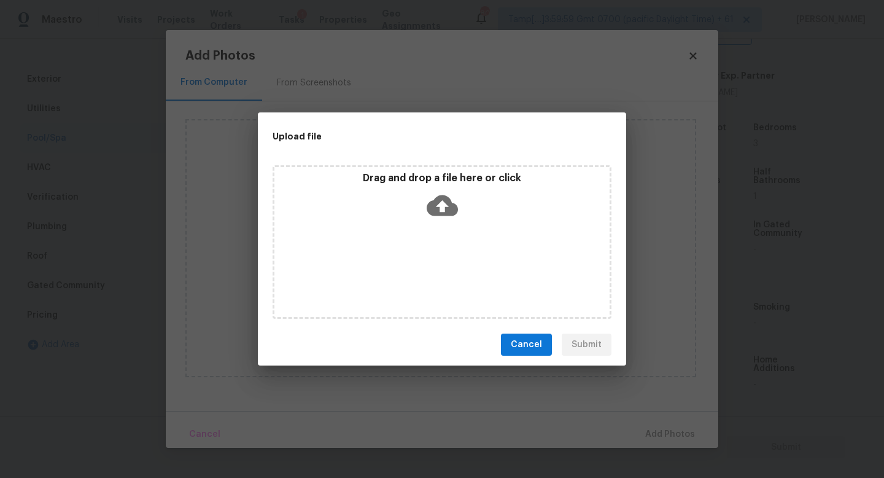
click at [406, 260] on div "Drag and drop a file here or click" at bounding box center [442, 242] width 339 height 154
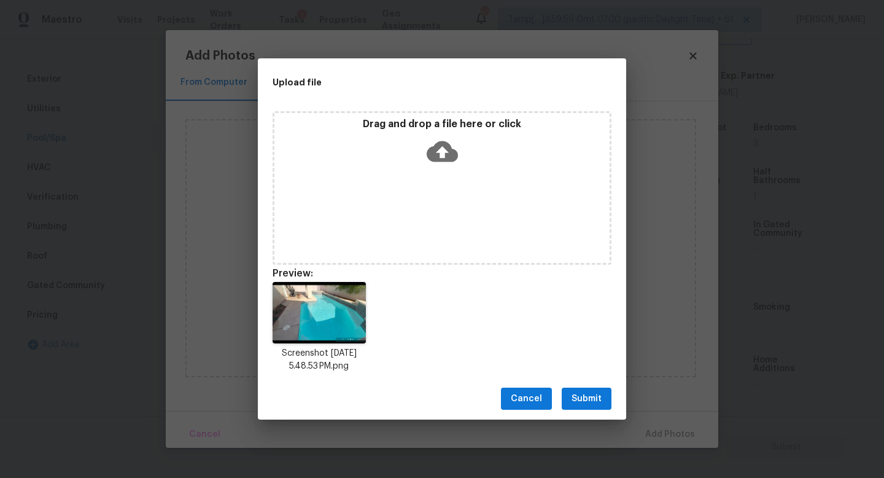
click at [595, 393] on span "Submit" at bounding box center [587, 398] width 30 height 15
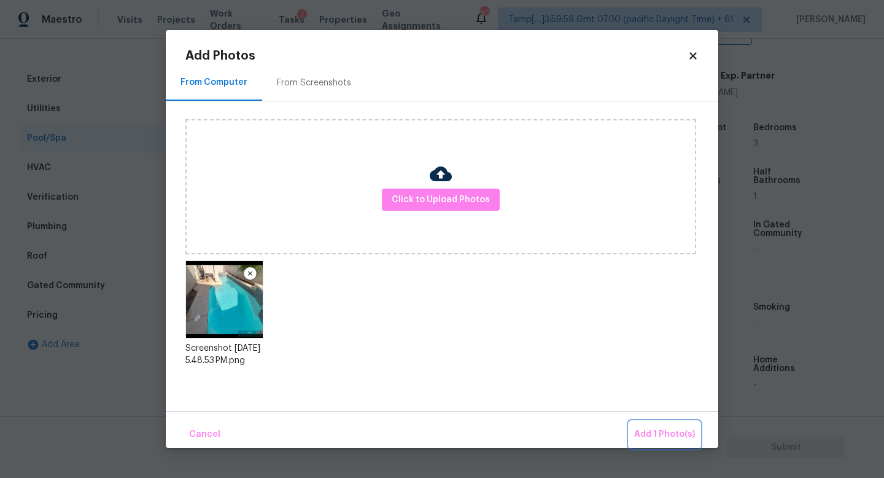
click at [668, 430] on span "Add 1 Photo(s)" at bounding box center [664, 434] width 61 height 15
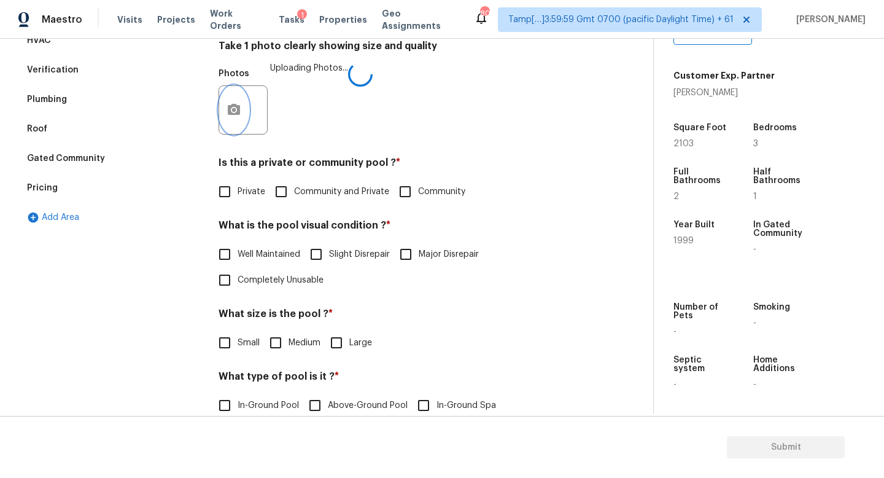
scroll to position [336, 0]
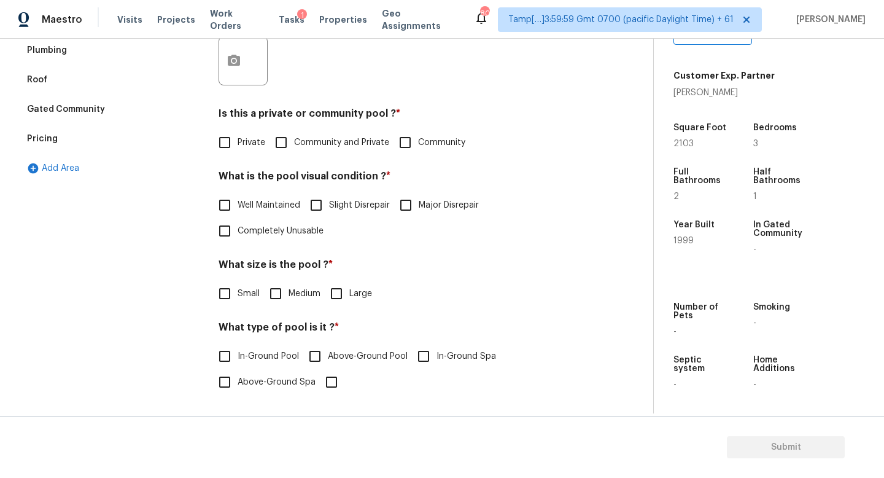
click at [248, 136] on span "Private" at bounding box center [252, 142] width 28 height 13
click at [238, 136] on input "Private" at bounding box center [225, 143] width 26 height 26
checkbox input "true"
click at [324, 195] on input "Slight Disrepair" at bounding box center [316, 205] width 26 height 26
checkbox input "true"
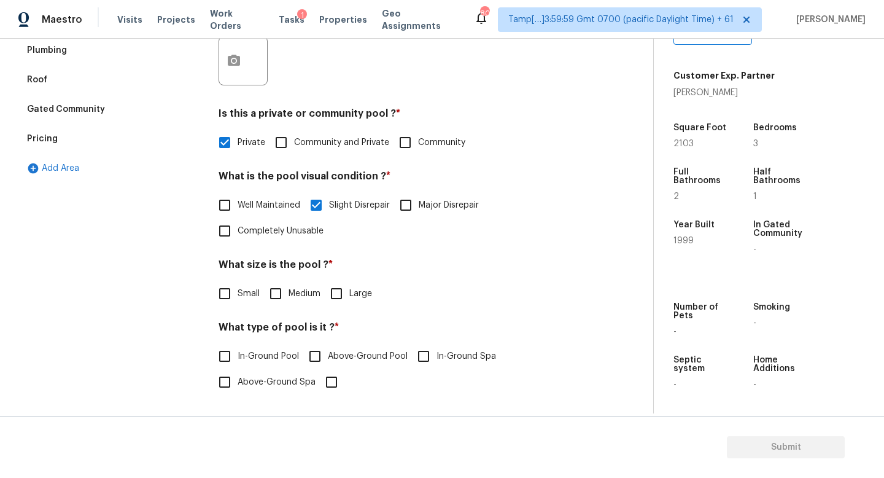
click at [295, 287] on span "Medium" at bounding box center [305, 293] width 32 height 13
click at [289, 286] on input "Medium" at bounding box center [276, 294] width 26 height 26
checkbox input "true"
click at [276, 350] on span "In-Ground Pool" at bounding box center [268, 356] width 61 height 13
click at [238, 346] on input "In-Ground Pool" at bounding box center [225, 356] width 26 height 26
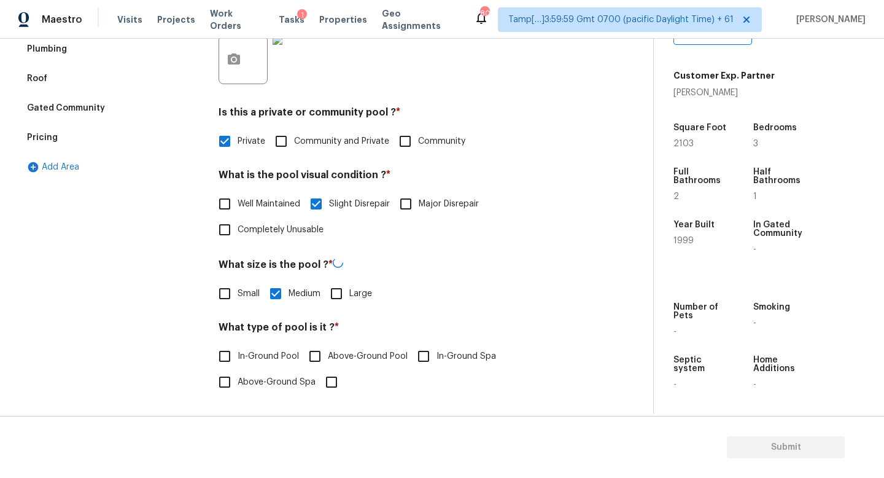
checkbox input "true"
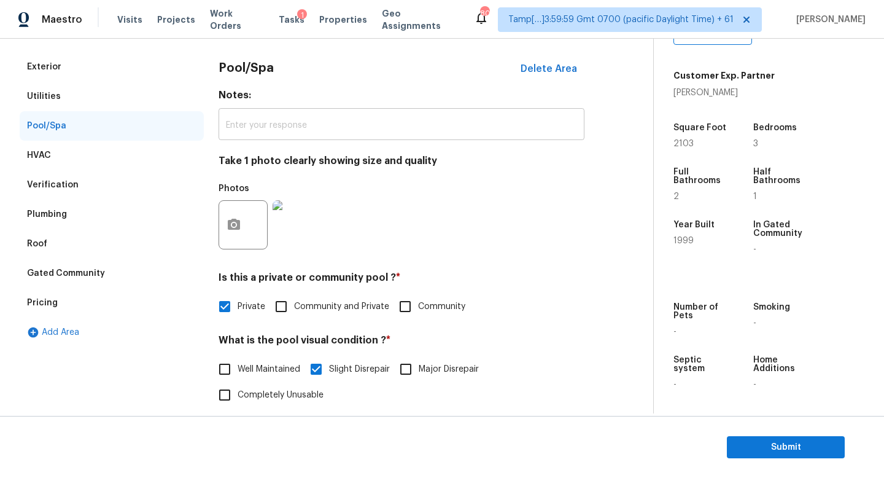
scroll to position [74, 0]
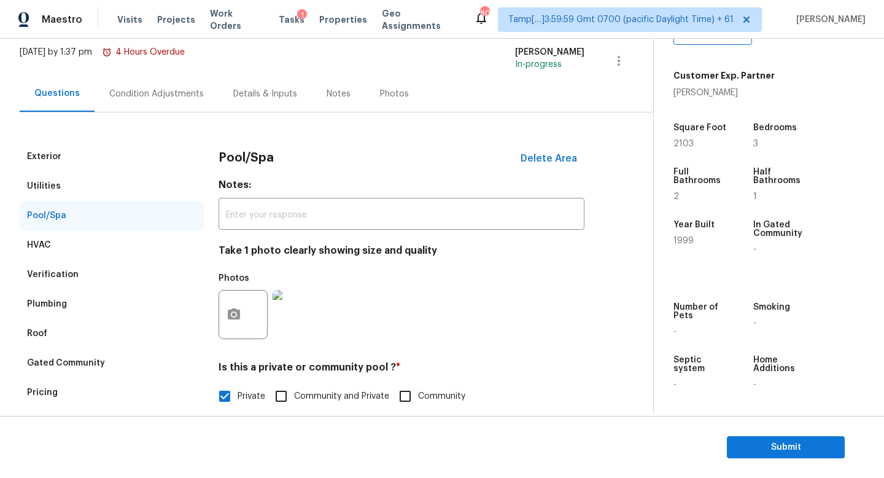
click at [135, 96] on div "Condition Adjustments" at bounding box center [156, 94] width 95 height 12
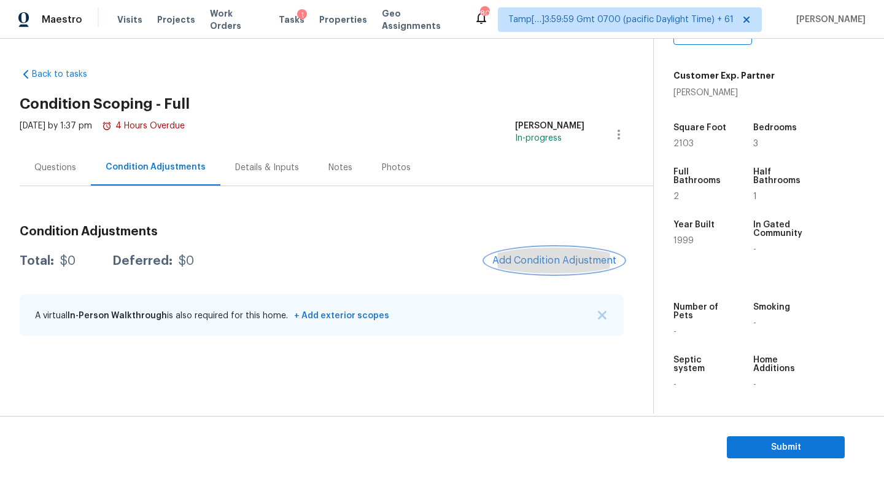
click at [511, 250] on button "Add Condition Adjustment" at bounding box center [554, 260] width 139 height 26
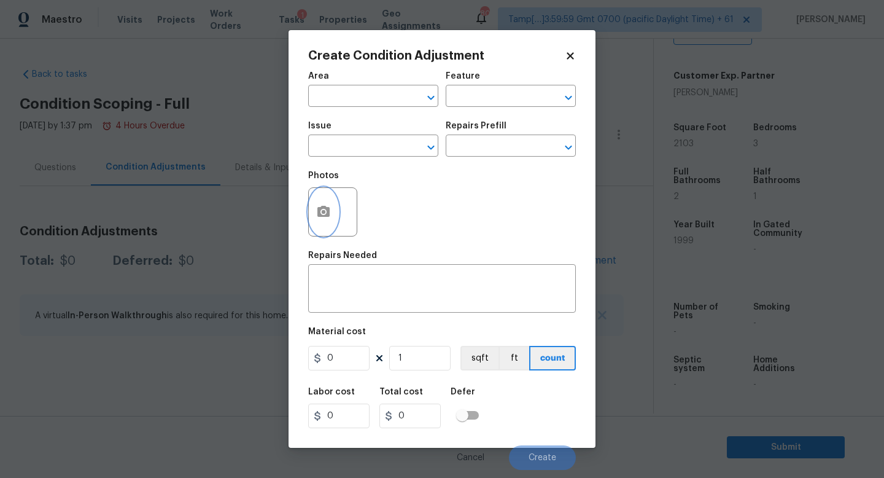
click at [325, 207] on icon "button" at bounding box center [323, 211] width 12 height 11
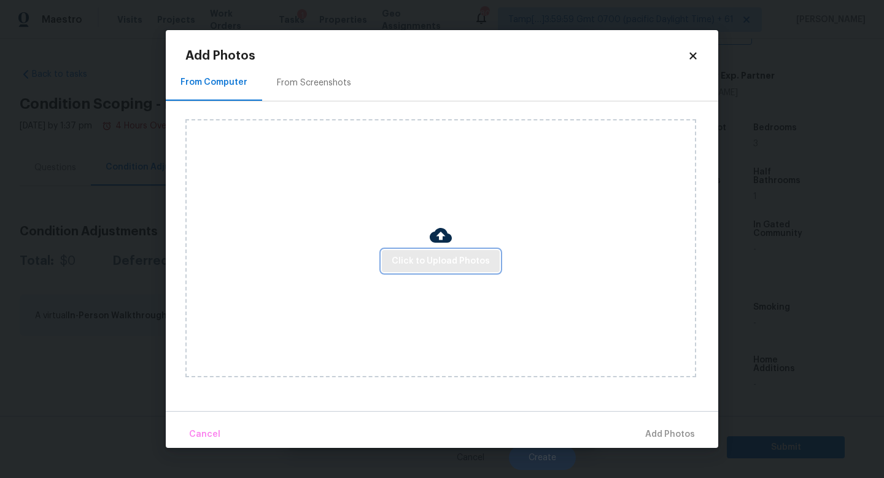
click at [437, 265] on span "Click to Upload Photos" at bounding box center [441, 261] width 98 height 15
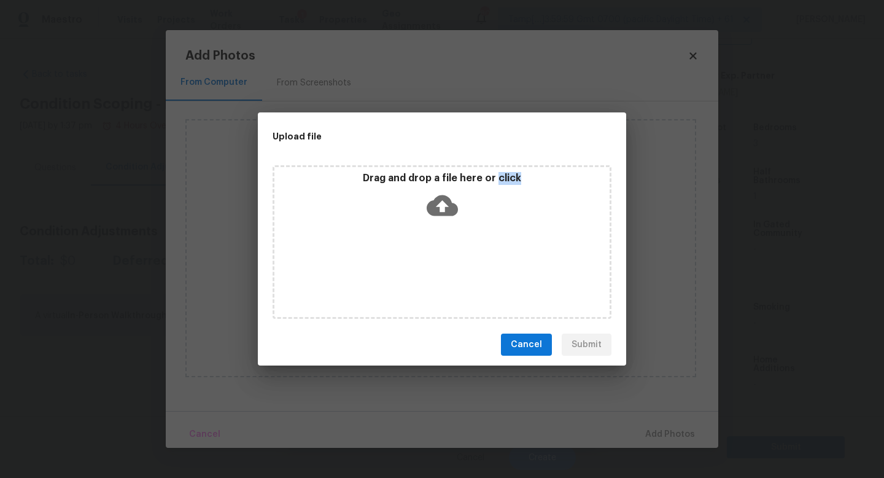
click at [437, 265] on div "Drag and drop a file here or click" at bounding box center [442, 242] width 339 height 154
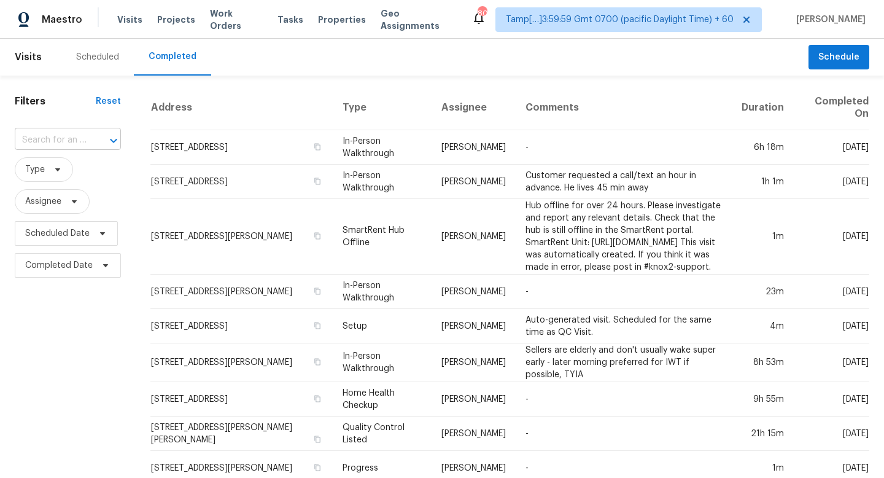
click at [34, 142] on input "text" at bounding box center [51, 140] width 72 height 19
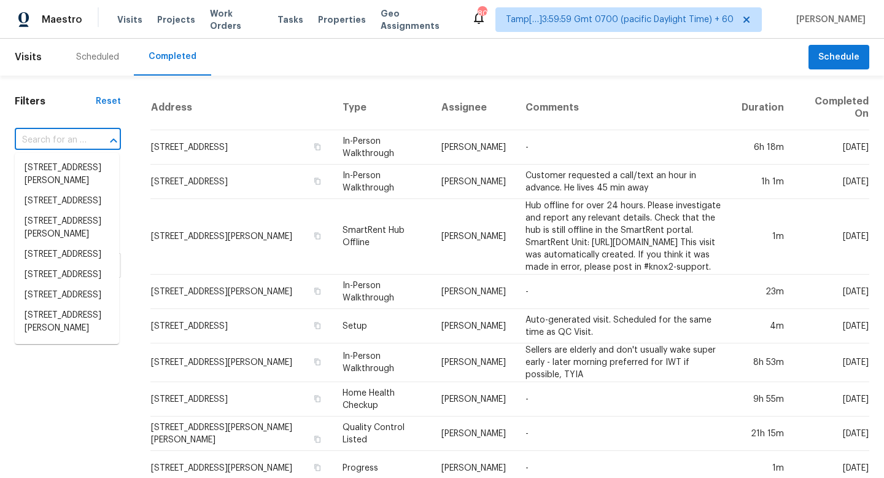
paste input "[STREET_ADDRESS]"
type input "[STREET_ADDRESS]"
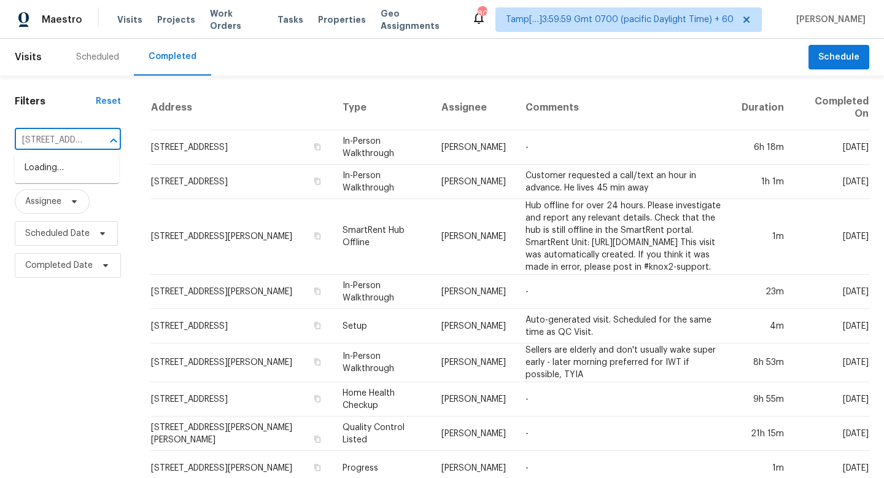
scroll to position [0, 99]
click at [93, 172] on li "[STREET_ADDRESS]" at bounding box center [67, 168] width 104 height 20
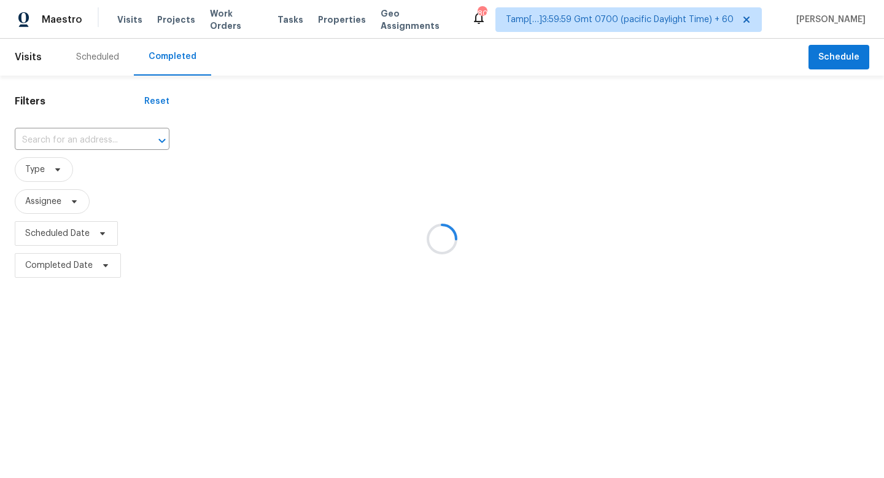
type input "[STREET_ADDRESS]"
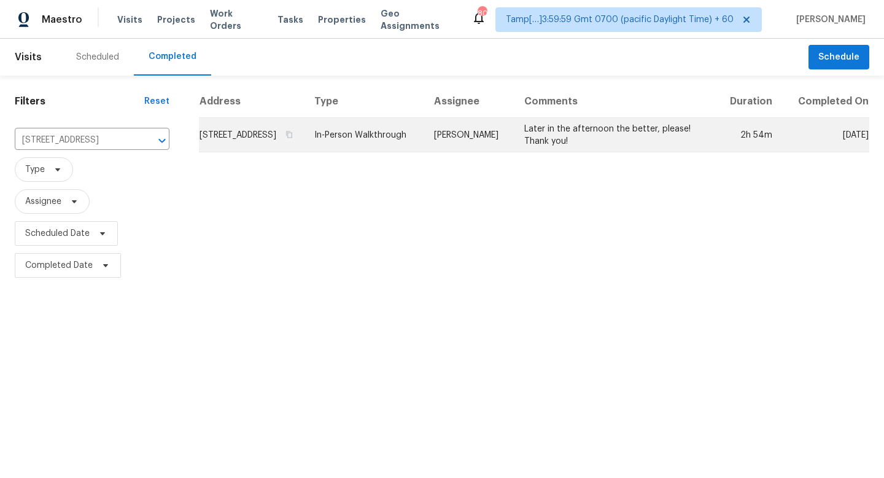
click at [248, 152] on td "[STREET_ADDRESS]" at bounding box center [252, 135] width 106 height 34
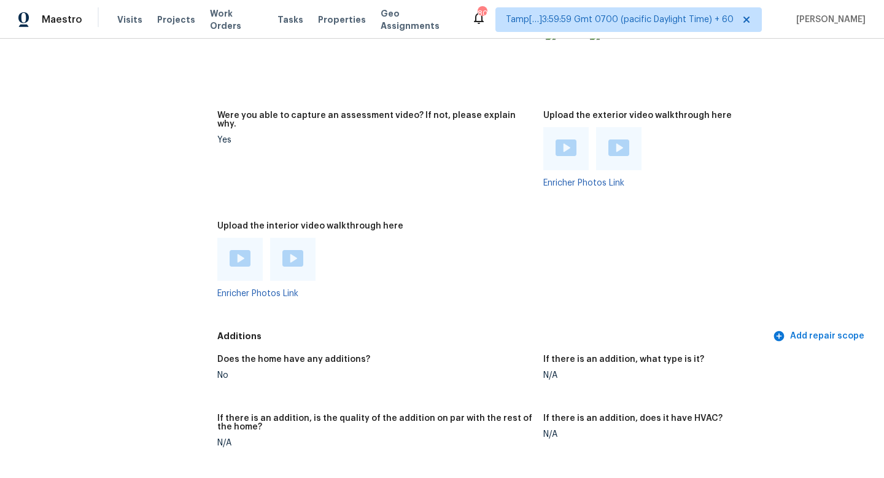
scroll to position [2561, 0]
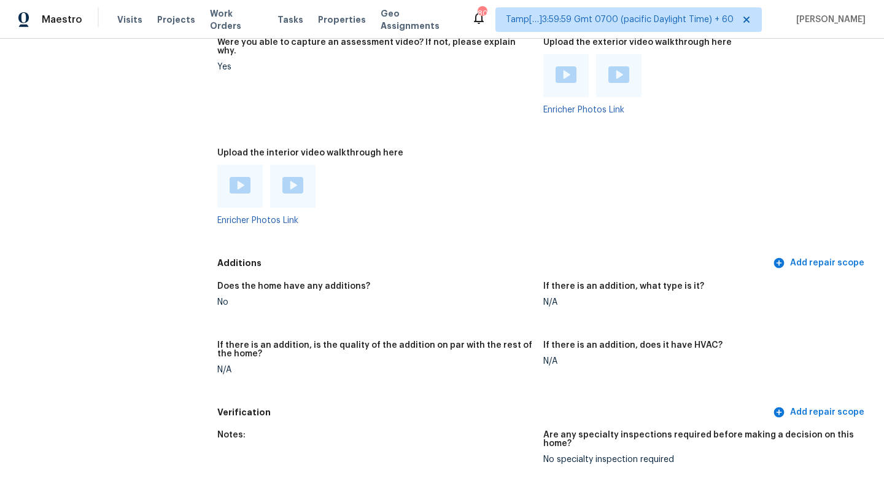
click at [231, 181] on img at bounding box center [240, 185] width 21 height 17
click at [287, 177] on img at bounding box center [292, 185] width 21 height 17
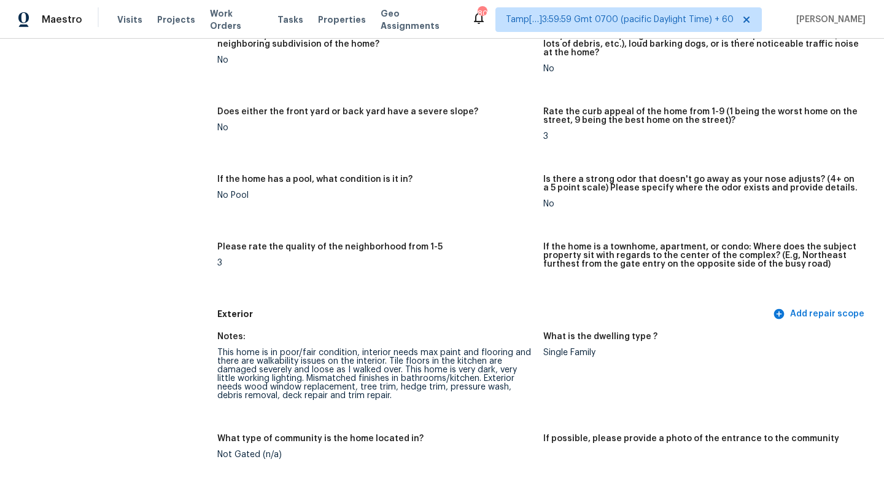
scroll to position [0, 0]
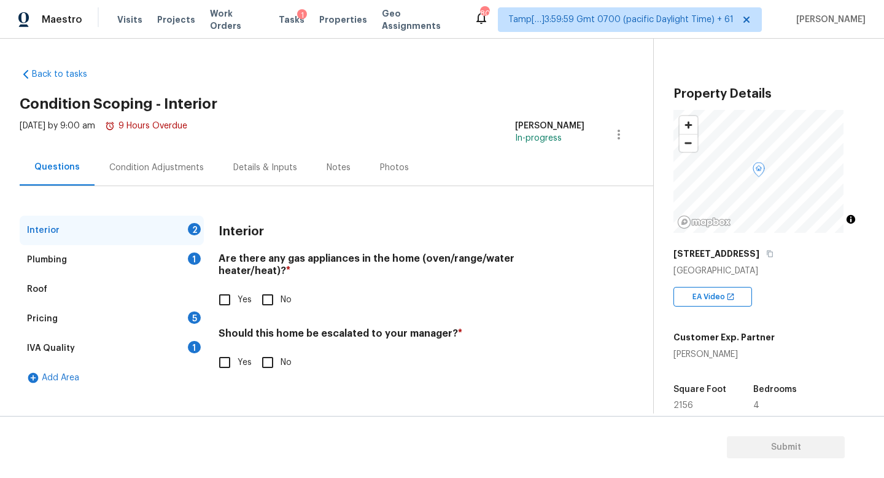
click at [229, 295] on input "Yes" at bounding box center [225, 300] width 26 height 26
checkbox input "true"
click at [268, 361] on input "No" at bounding box center [268, 364] width 26 height 26
checkbox input "true"
click at [180, 260] on div "Plumbing 1" at bounding box center [112, 259] width 184 height 29
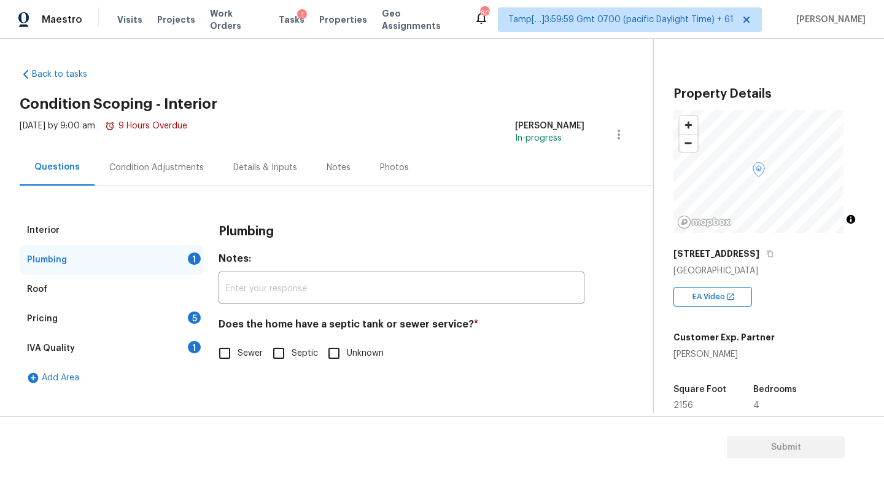
click at [228, 346] on input "Sewer" at bounding box center [225, 353] width 26 height 26
checkbox input "true"
click at [185, 343] on div "IVA Quality 1" at bounding box center [112, 347] width 184 height 29
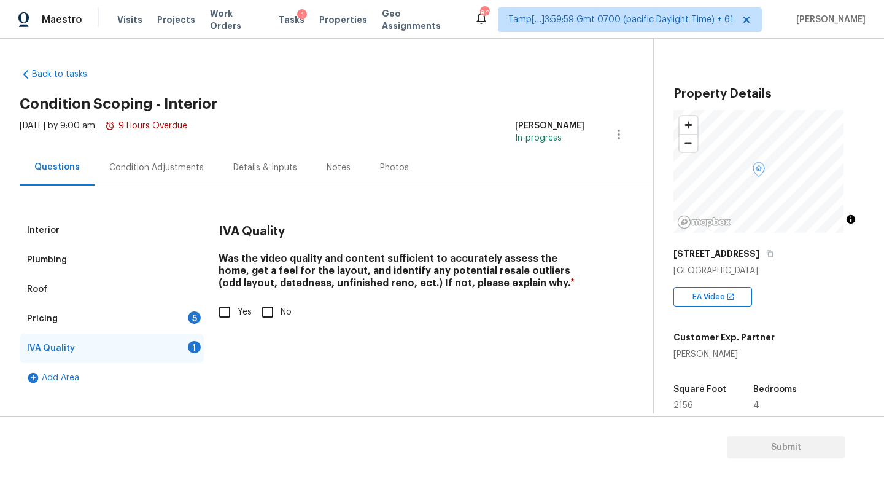
click at [225, 316] on input "Yes" at bounding box center [225, 312] width 26 height 26
checkbox input "true"
click at [169, 321] on div "Pricing 5" at bounding box center [112, 318] width 184 height 29
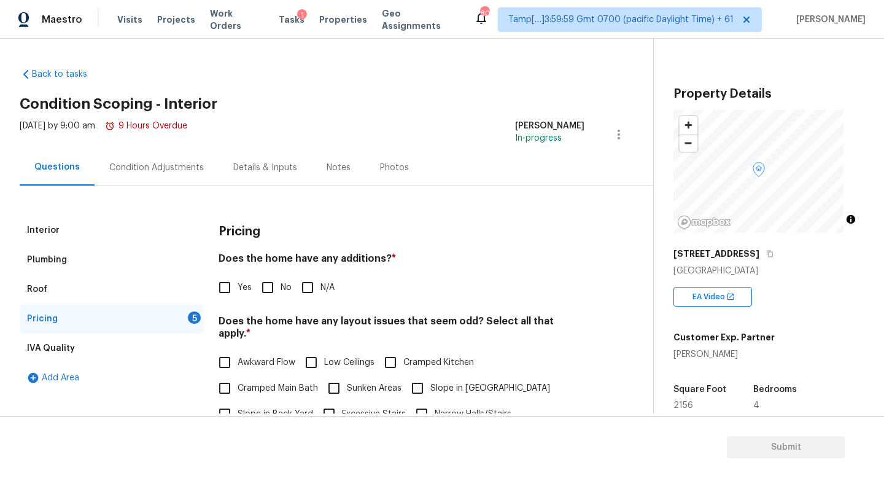
click at [276, 283] on input "No" at bounding box center [268, 287] width 26 height 26
checkbox input "true"
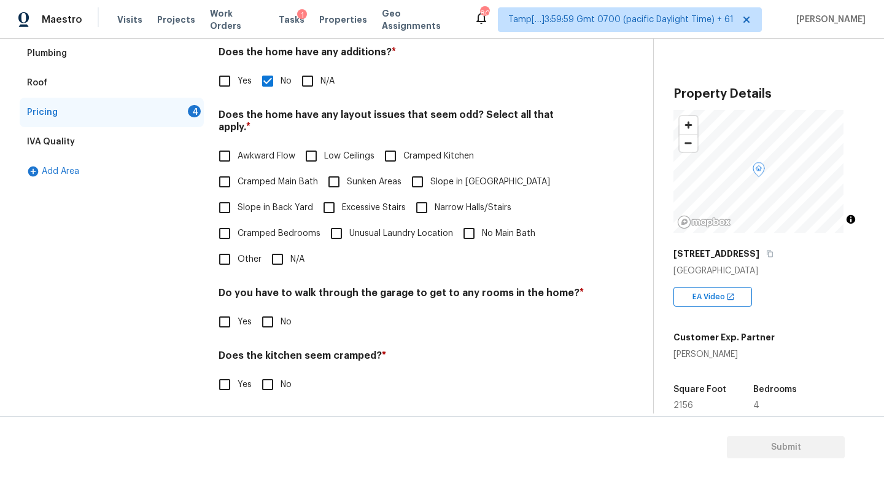
scroll to position [281, 0]
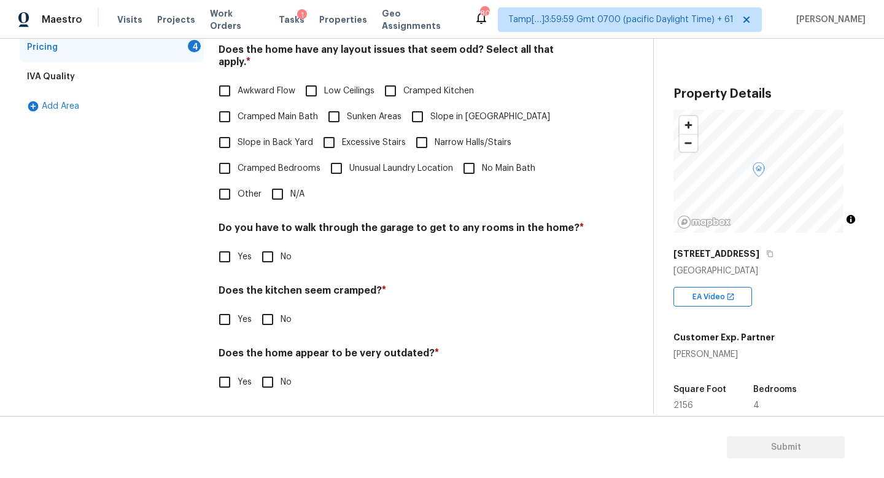
click at [287, 190] on input "N/A" at bounding box center [278, 194] width 26 height 26
checkbox input "true"
click at [279, 253] on input "No" at bounding box center [268, 257] width 26 height 26
checkbox input "true"
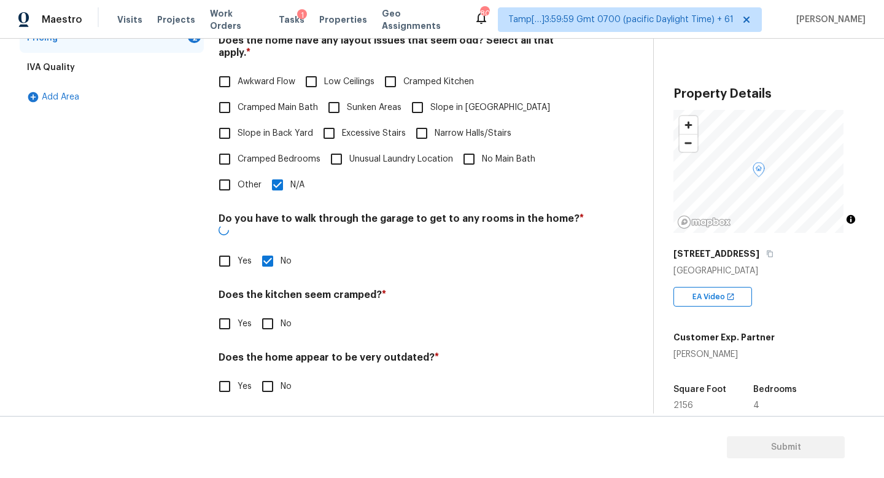
click at [274, 321] on input "No" at bounding box center [268, 324] width 26 height 26
checkbox input "true"
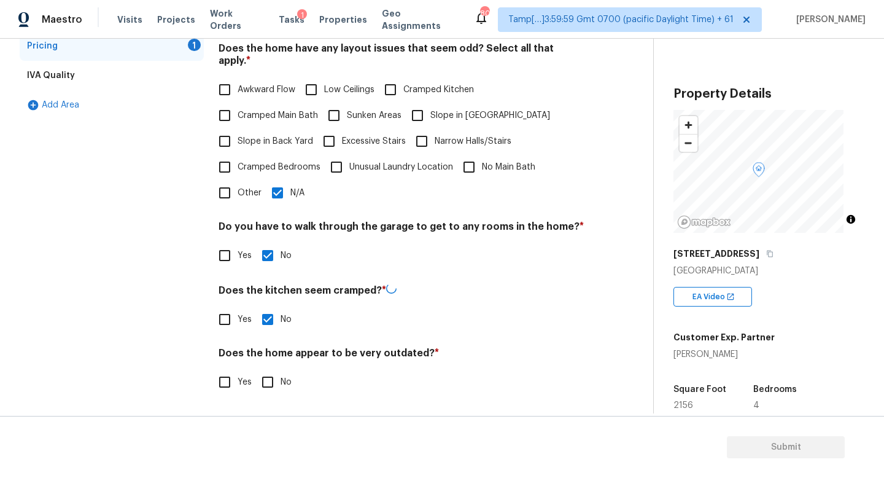
click at [270, 371] on input "No" at bounding box center [268, 382] width 26 height 26
checkbox input "true"
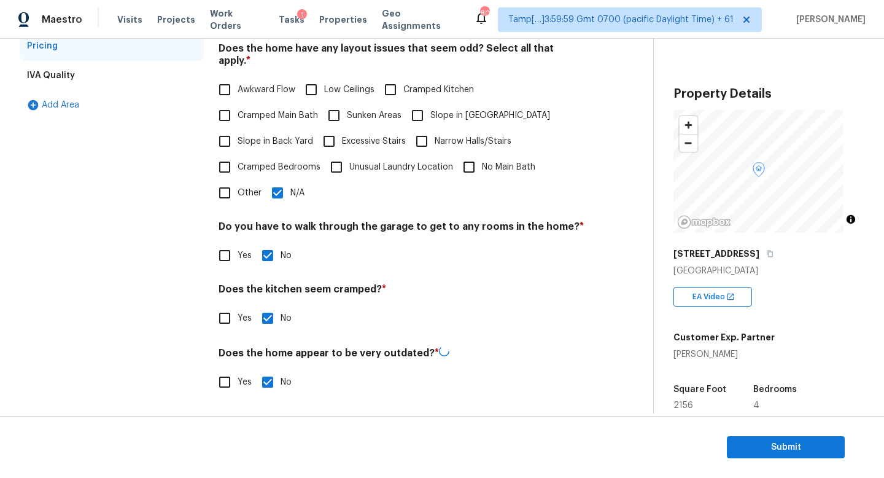
scroll to position [0, 0]
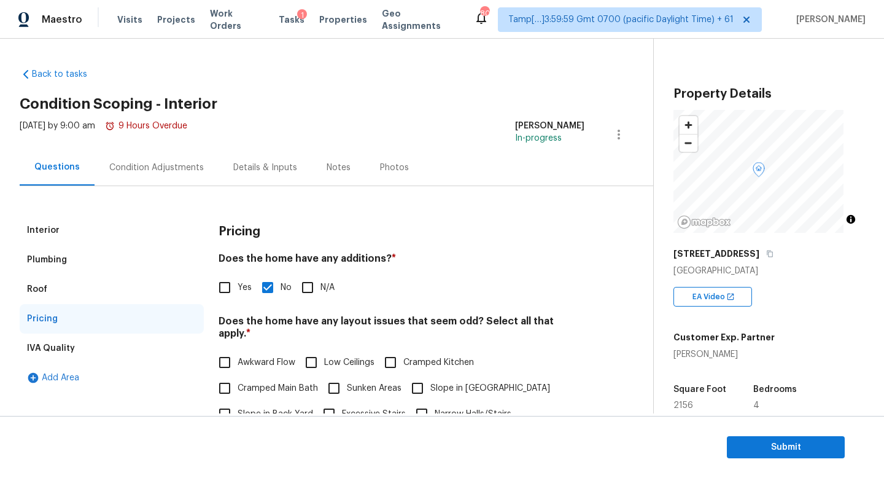
click at [170, 181] on div "Condition Adjustments" at bounding box center [157, 167] width 124 height 36
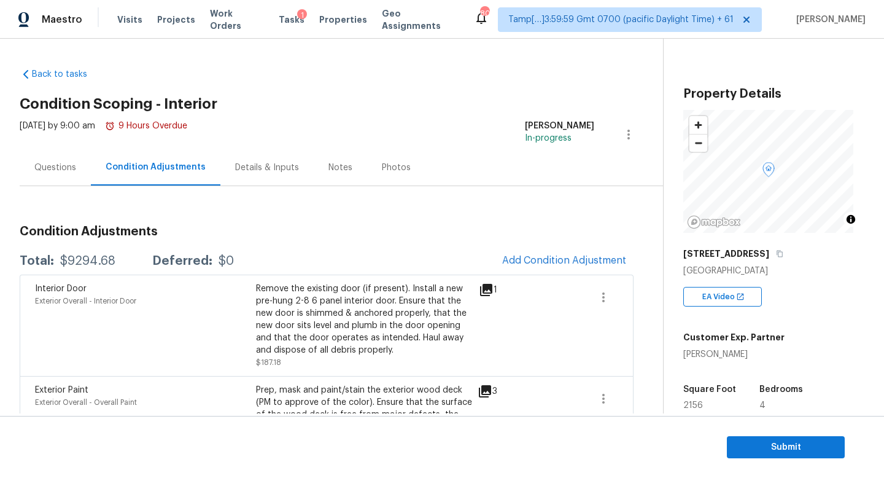
click at [48, 166] on div "Questions" at bounding box center [55, 167] width 42 height 12
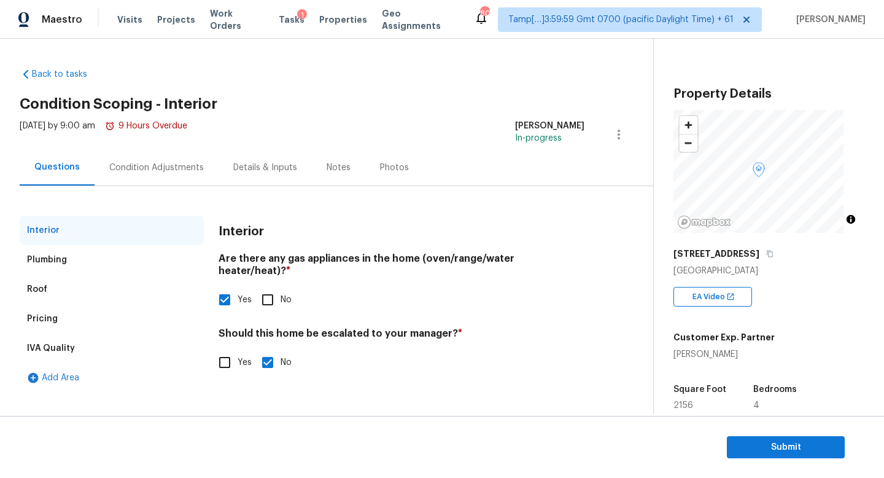
click at [141, 172] on div "Condition Adjustments" at bounding box center [156, 167] width 95 height 12
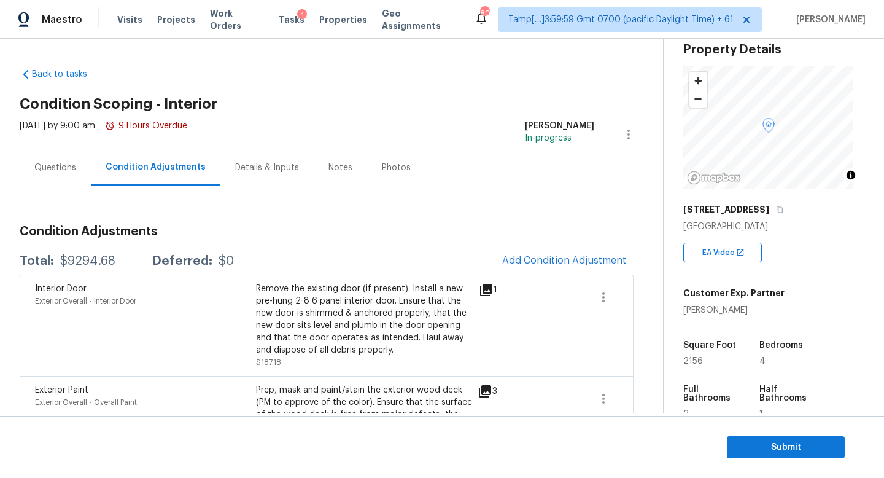
scroll to position [104, 0]
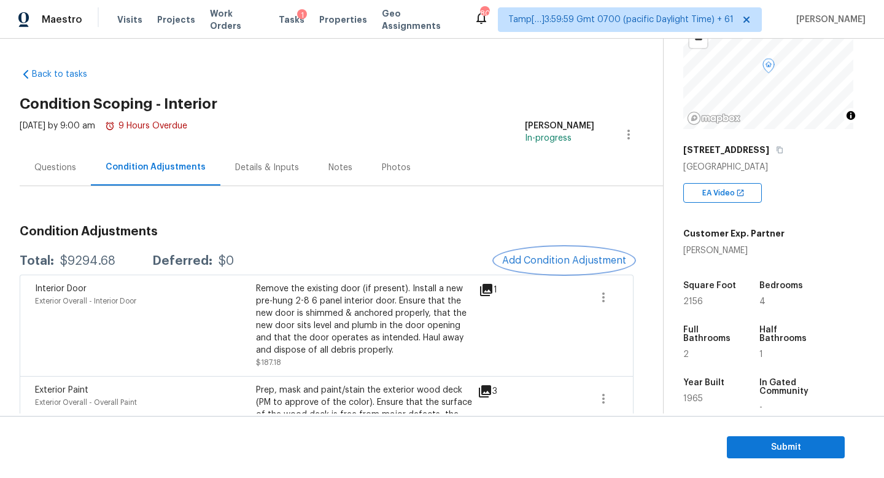
click at [554, 260] on span "Add Condition Adjustment" at bounding box center [564, 260] width 124 height 11
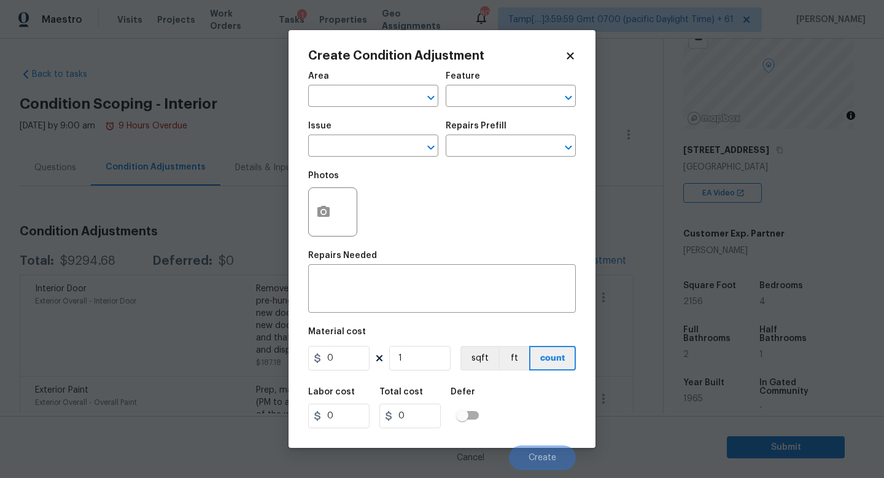
click at [387, 84] on div "Area" at bounding box center [373, 80] width 130 height 16
click at [384, 90] on input "text" at bounding box center [356, 97] width 96 height 19
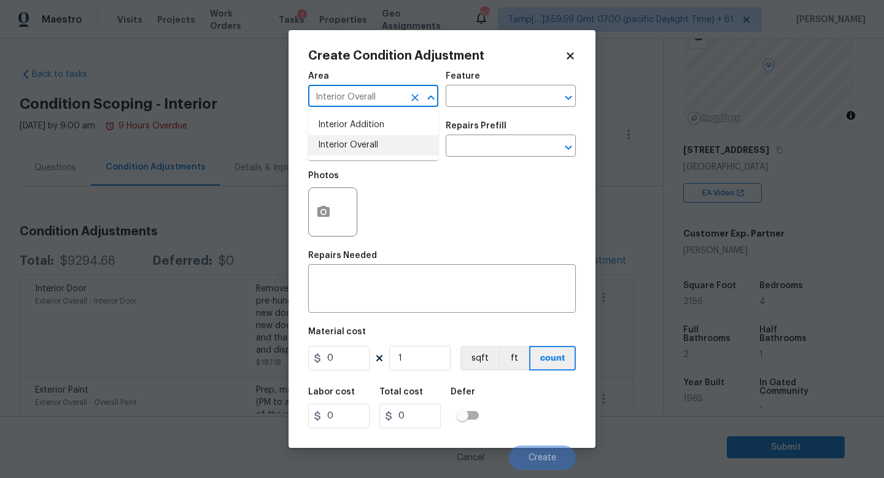
type input "Interior Overall"
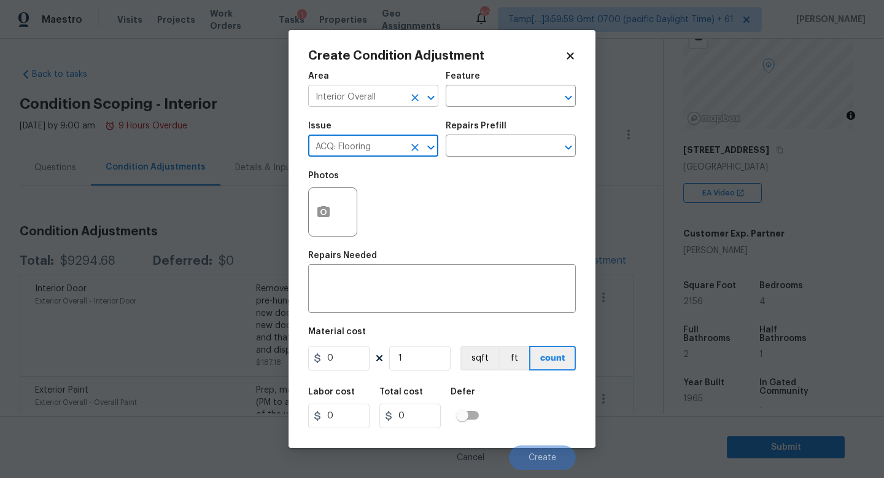
type input "ACQ: Flooring"
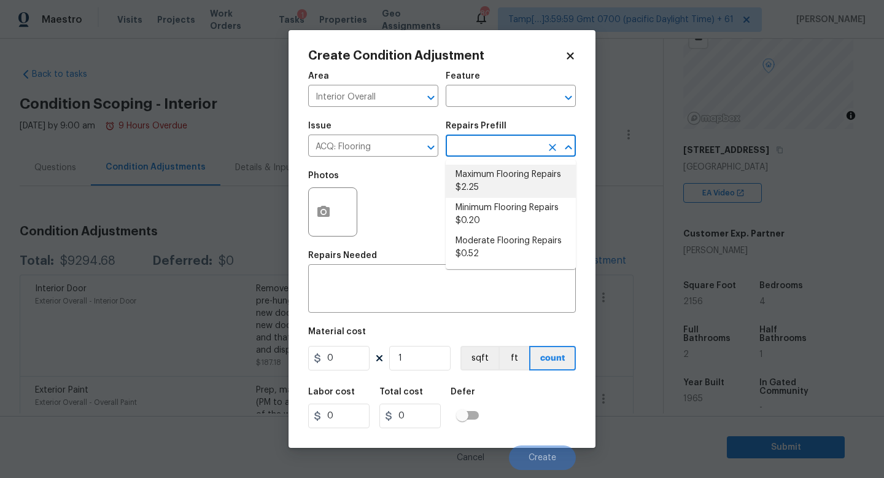
click at [513, 183] on li "Maximum Flooring Repairs $2.25" at bounding box center [511, 181] width 130 height 33
type input "Acquisition"
type textarea "Acquisition Scope: Maximum flooring repairs"
type input "2.25"
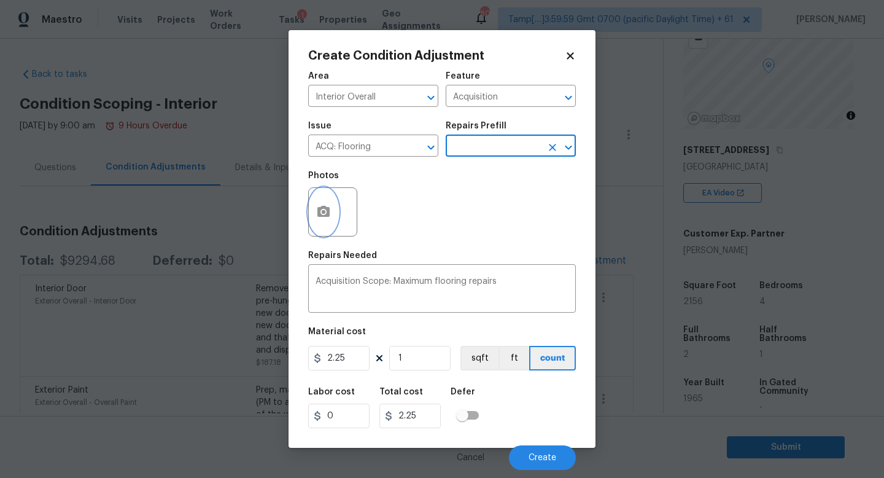
click at [322, 212] on circle "button" at bounding box center [324, 212] width 4 height 4
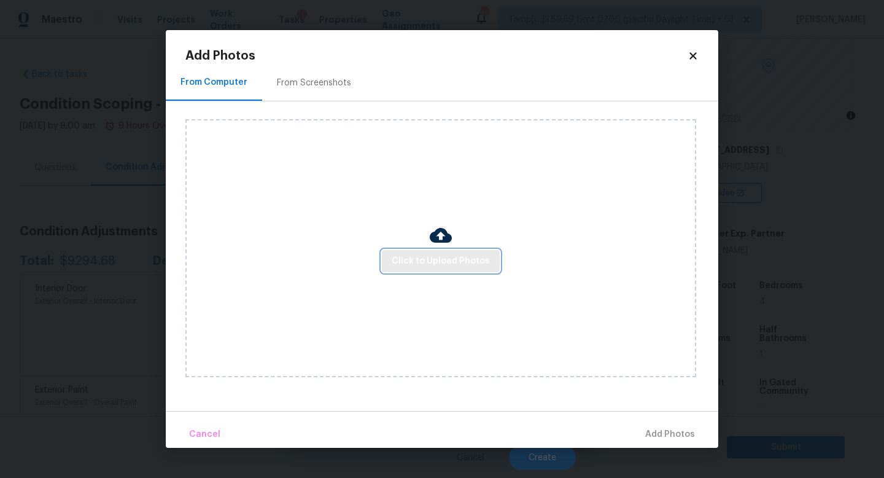
click at [434, 266] on span "Click to Upload Photos" at bounding box center [441, 261] width 98 height 15
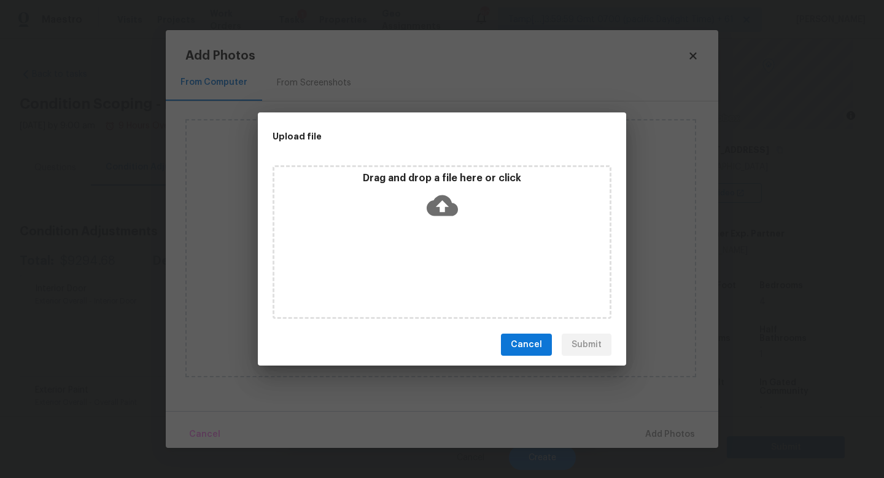
click at [410, 252] on div "Drag and drop a file here or click" at bounding box center [442, 242] width 339 height 154
